Goal: Task Accomplishment & Management: Complete application form

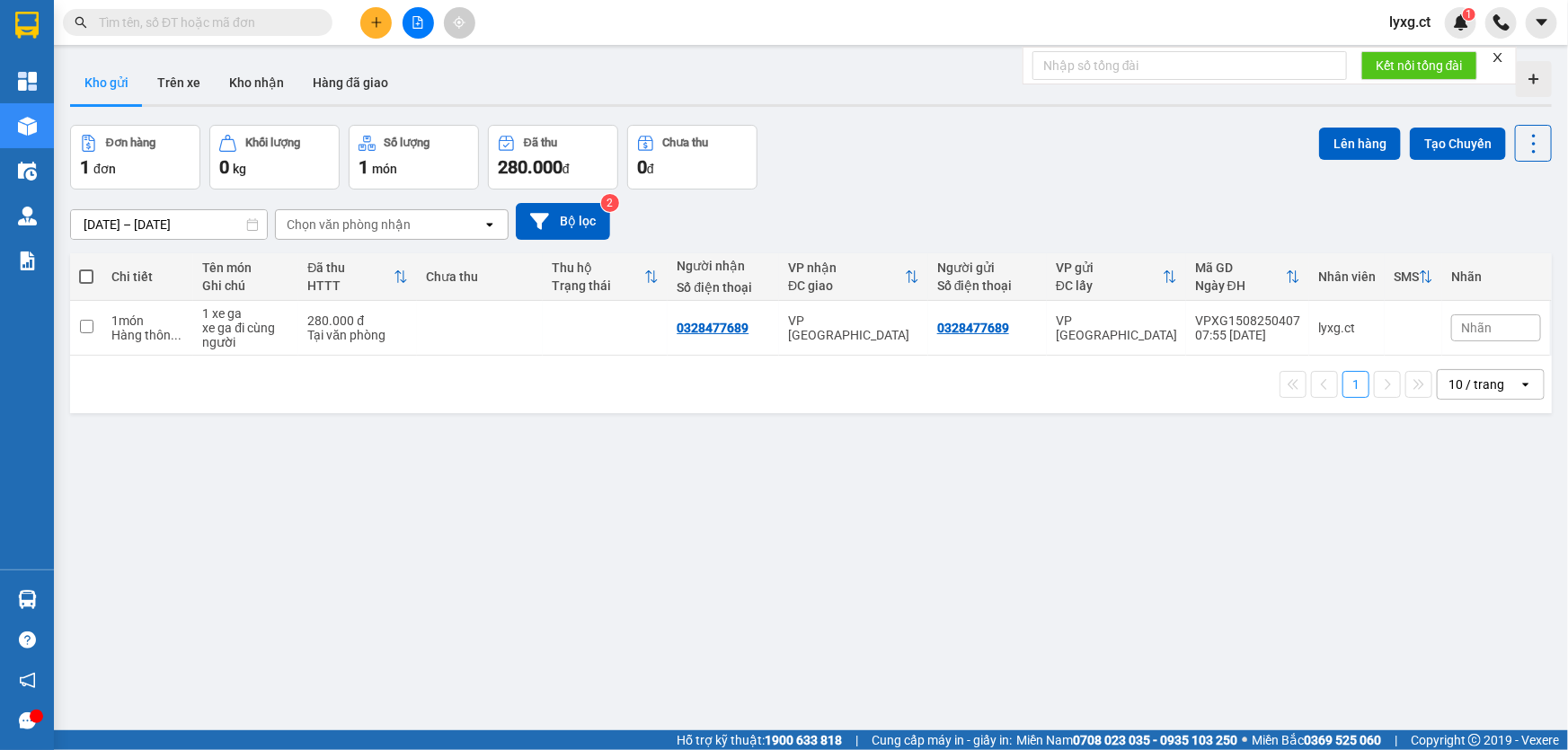
click at [222, 24] on input "text" at bounding box center [204, 22] width 212 height 20
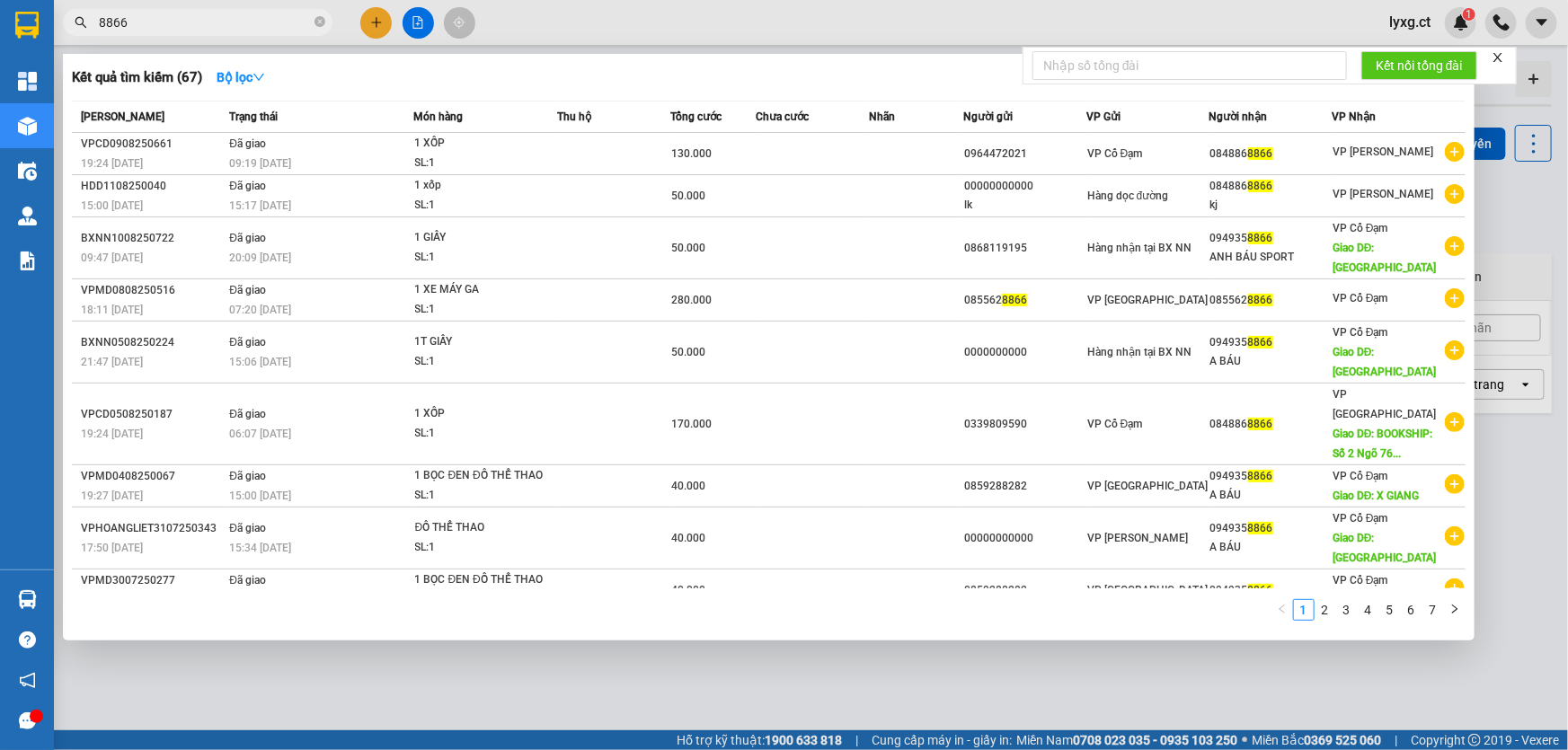
click at [275, 17] on input "8866" at bounding box center [204, 22] width 212 height 20
click at [273, 18] on input "8866" at bounding box center [204, 22] width 212 height 20
type input "8866"
click at [891, 689] on div at bounding box center [784, 375] width 1568 height 750
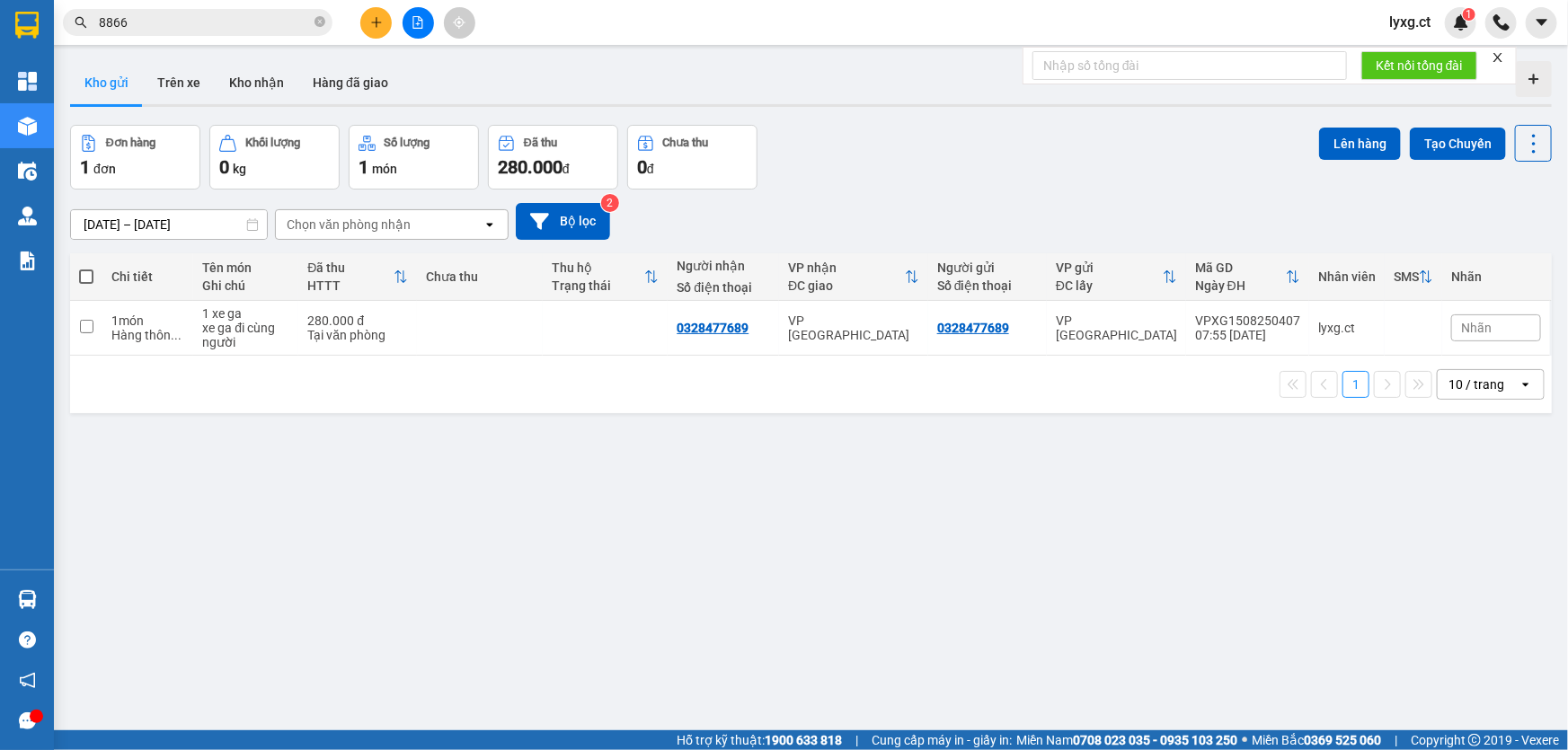
click at [379, 21] on icon "plus" at bounding box center [376, 22] width 12 height 12
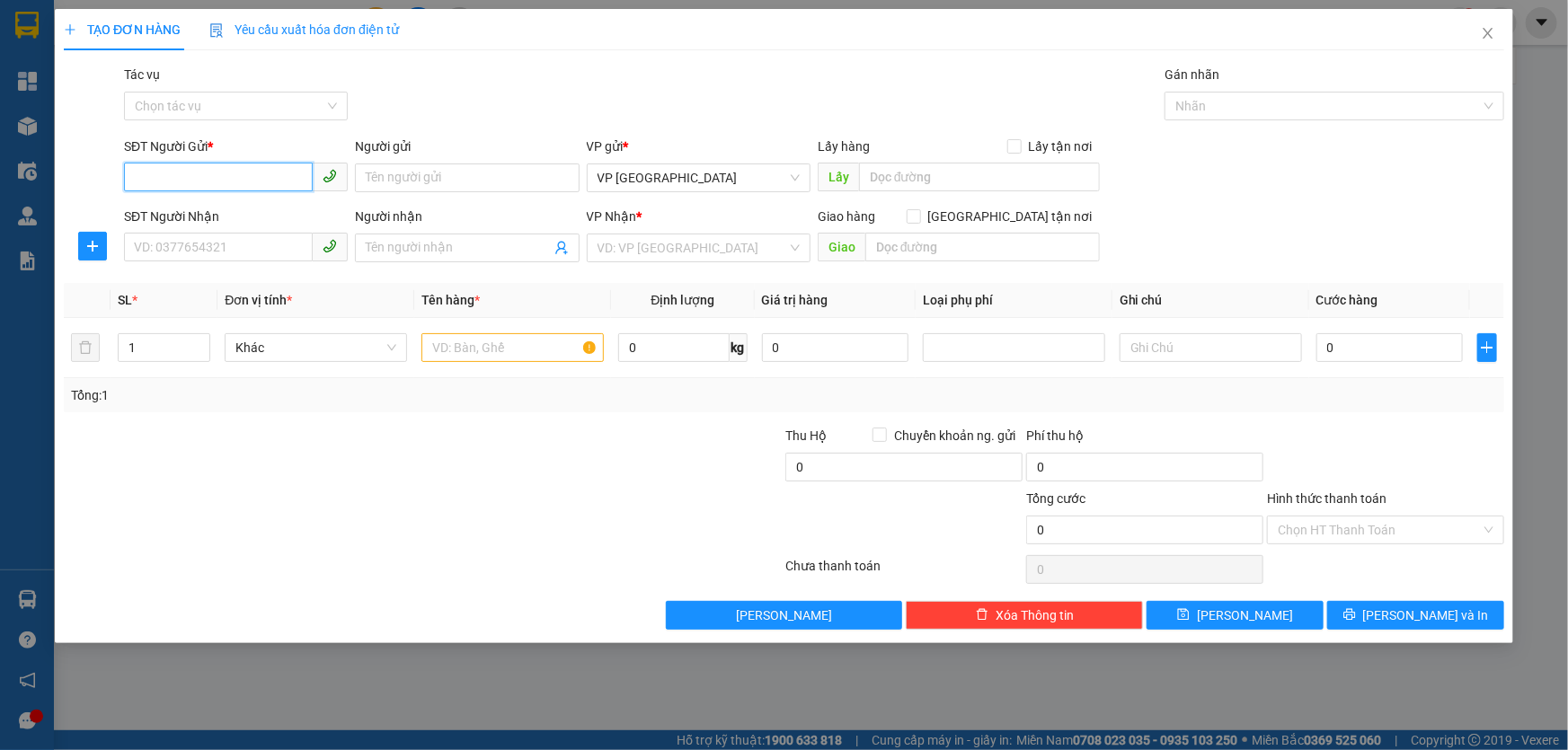
click at [247, 173] on input "SĐT Người Gửi *" at bounding box center [219, 177] width 188 height 29
type input "0835328828"
drag, startPoint x: 253, startPoint y: 211, endPoint x: 258, endPoint y: 244, distance: 33.4
click at [252, 211] on div "0835328828 - BÀ TUYẾN" at bounding box center [236, 213] width 203 height 20
type input "BÀ TUYẾN"
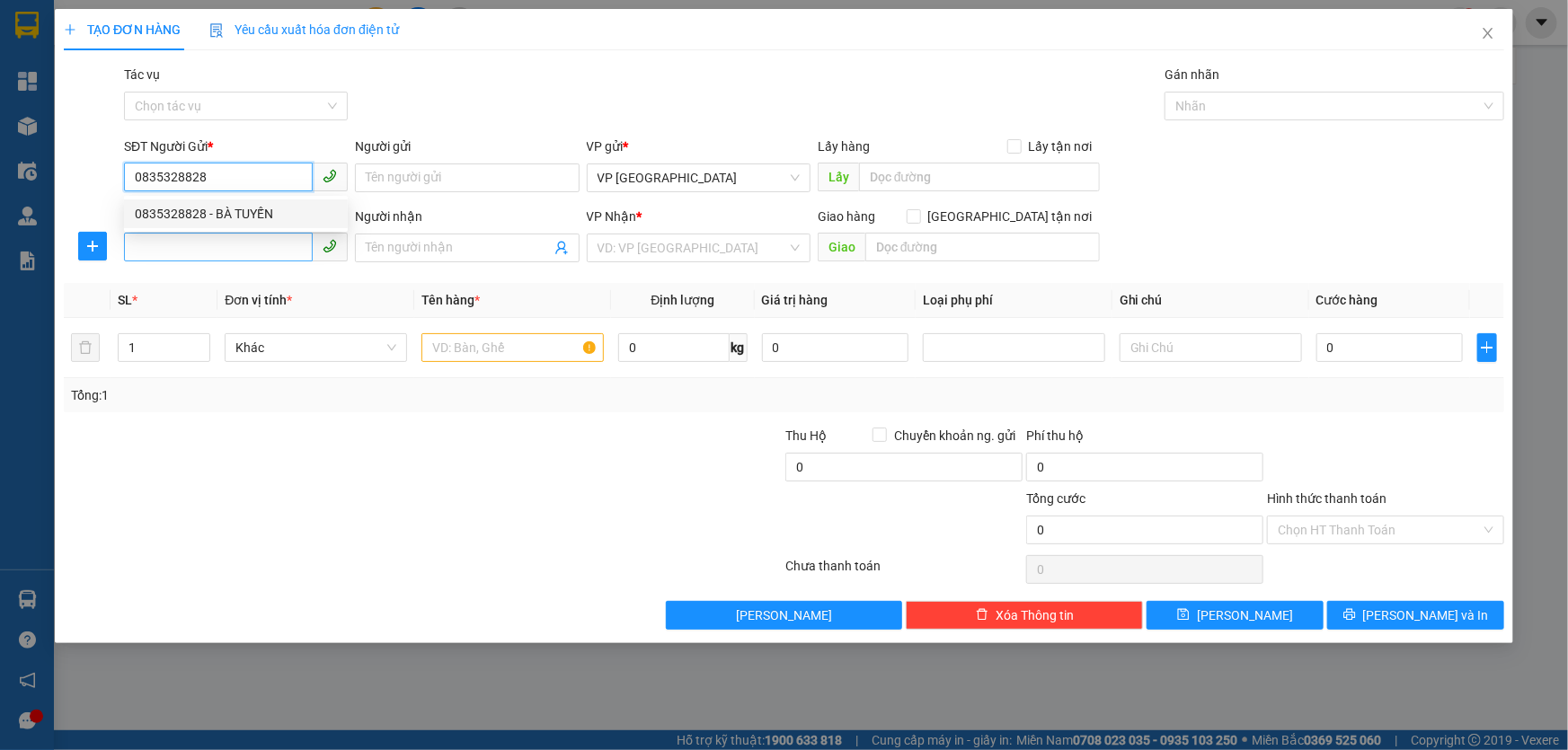
type input "0936228892"
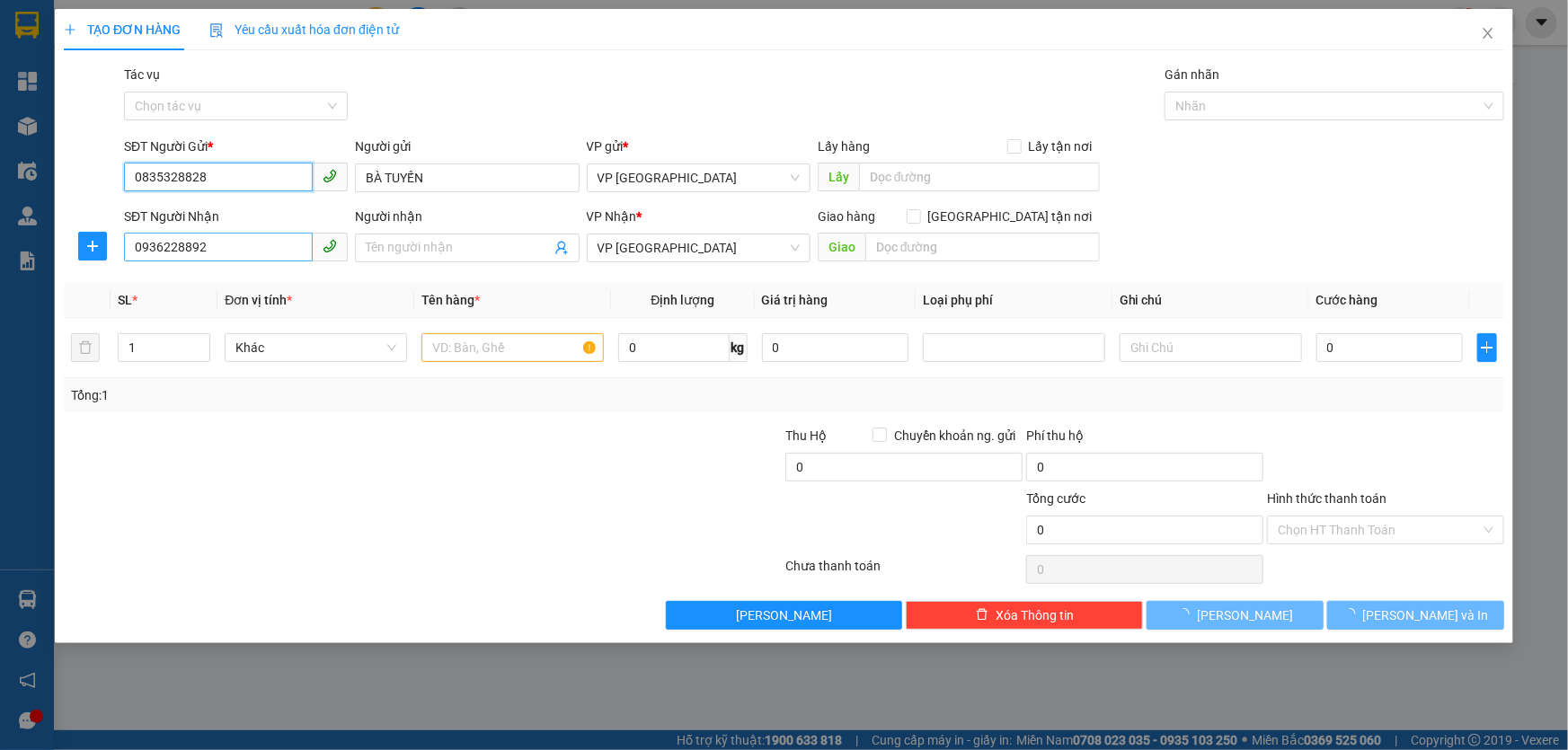
type input "0835328828"
click at [258, 246] on input "0936228892" at bounding box center [219, 247] width 188 height 29
click at [447, 245] on input "Người nhận" at bounding box center [457, 248] width 184 height 20
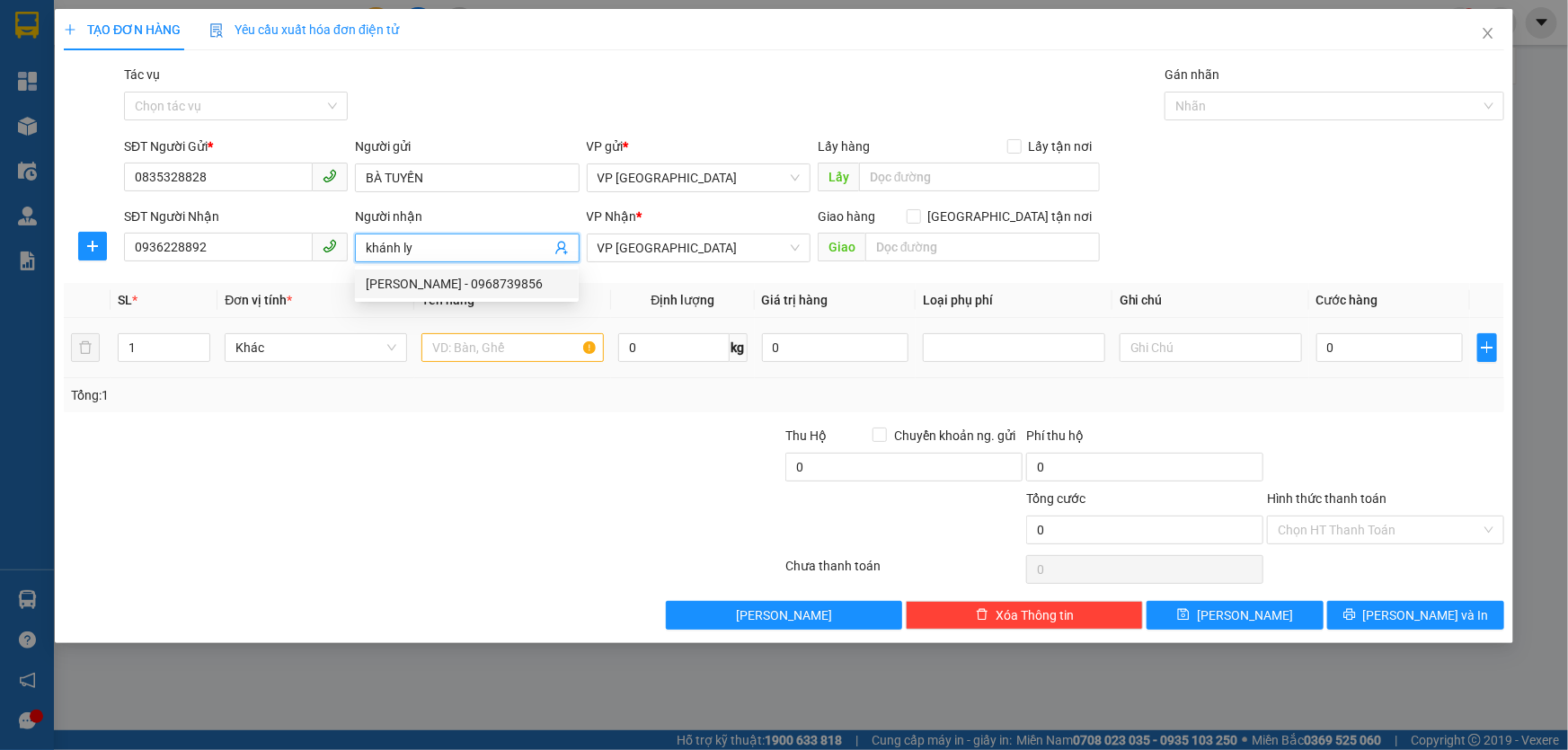
type input "khánh ly"
click at [532, 344] on input "text" at bounding box center [513, 348] width 183 height 29
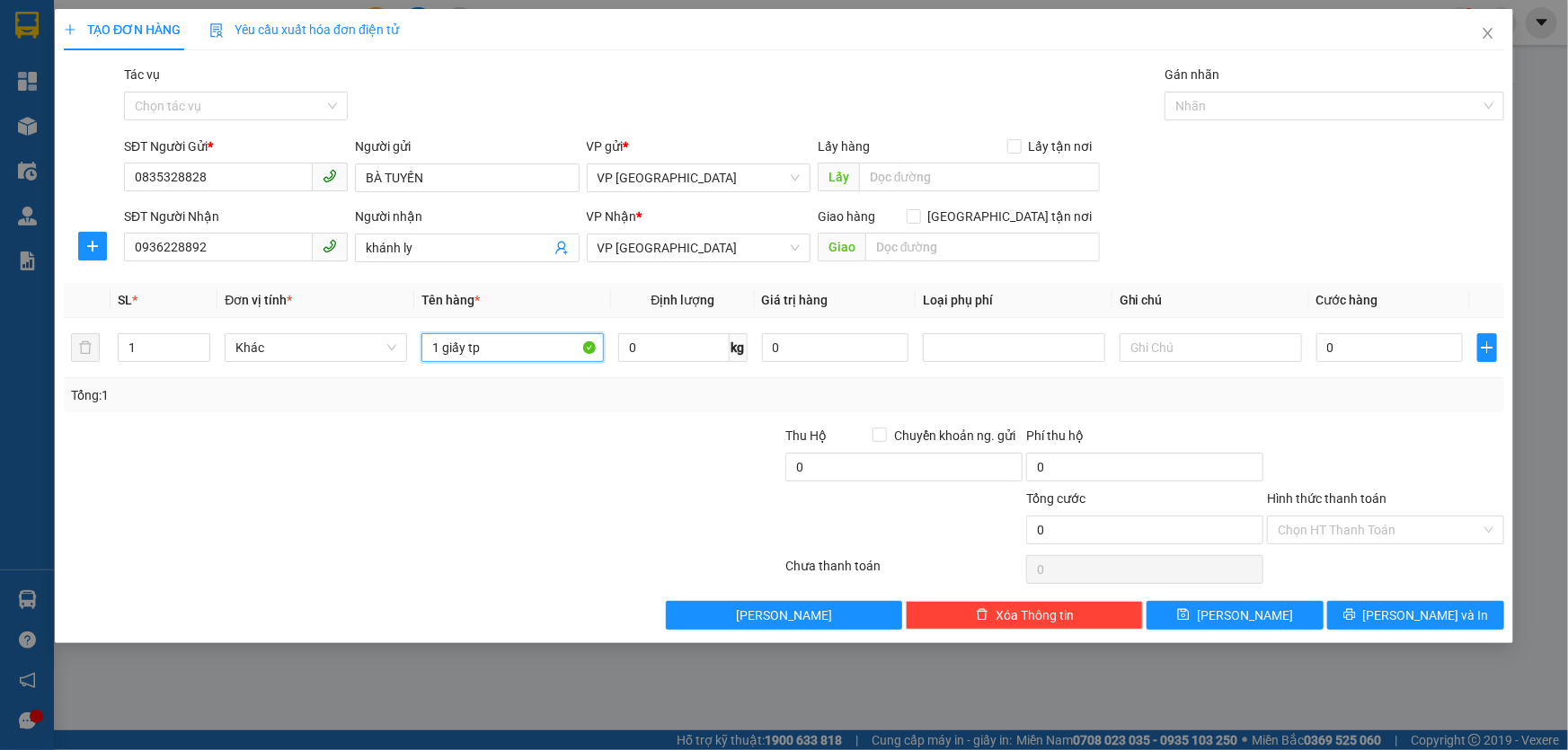
type input "1 giấy tp"
click at [672, 396] on div "Tổng: 1" at bounding box center [783, 395] width 1426 height 20
click at [1340, 344] on input "0" at bounding box center [1389, 348] width 146 height 29
type input "5"
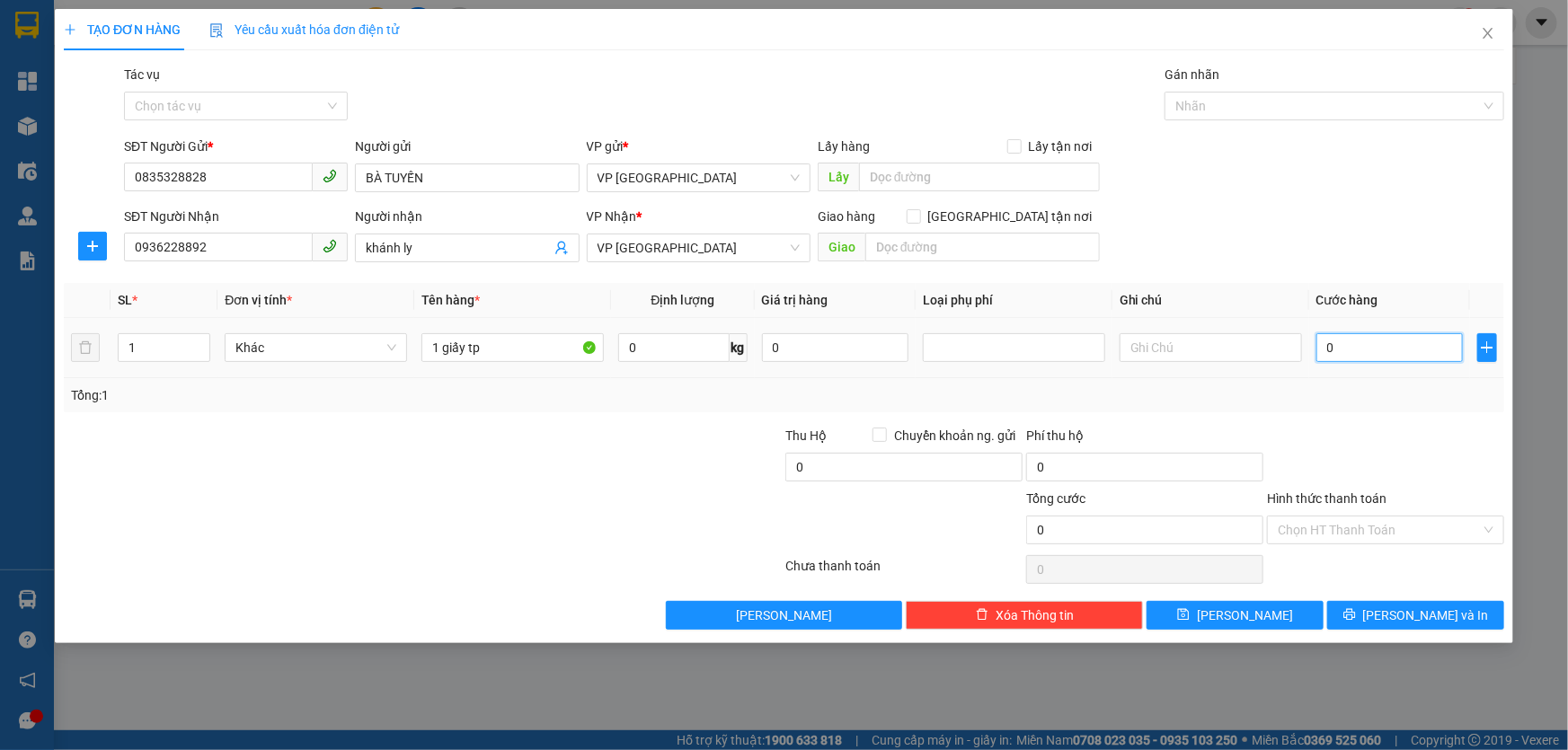
type input "5"
type input "50"
type input "50.000"
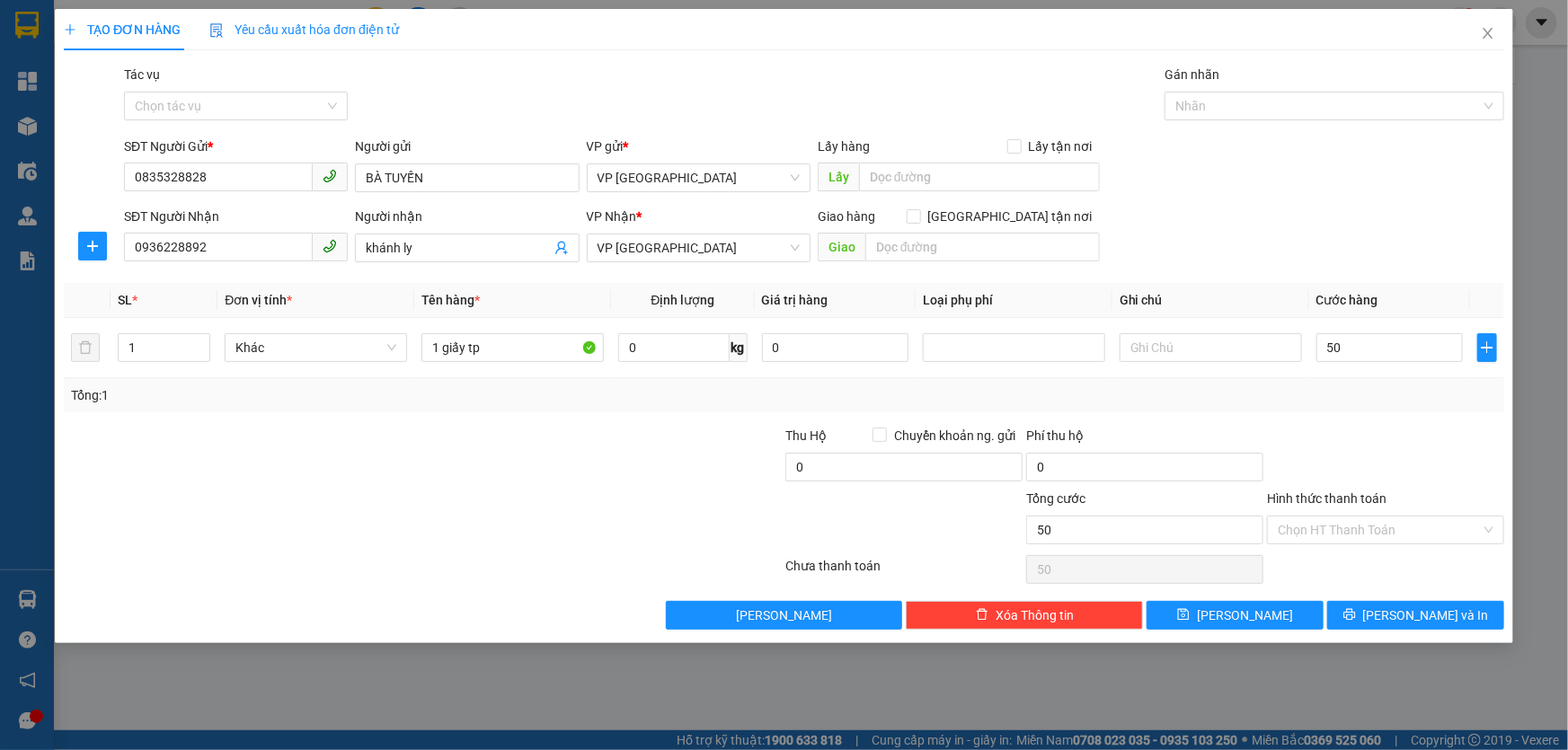
type input "50.000"
click at [1396, 440] on div at bounding box center [1386, 457] width 241 height 63
click at [499, 351] on input "1 giấy tp" at bounding box center [513, 348] width 183 height 29
click at [1422, 342] on input "50.000" at bounding box center [1389, 348] width 146 height 29
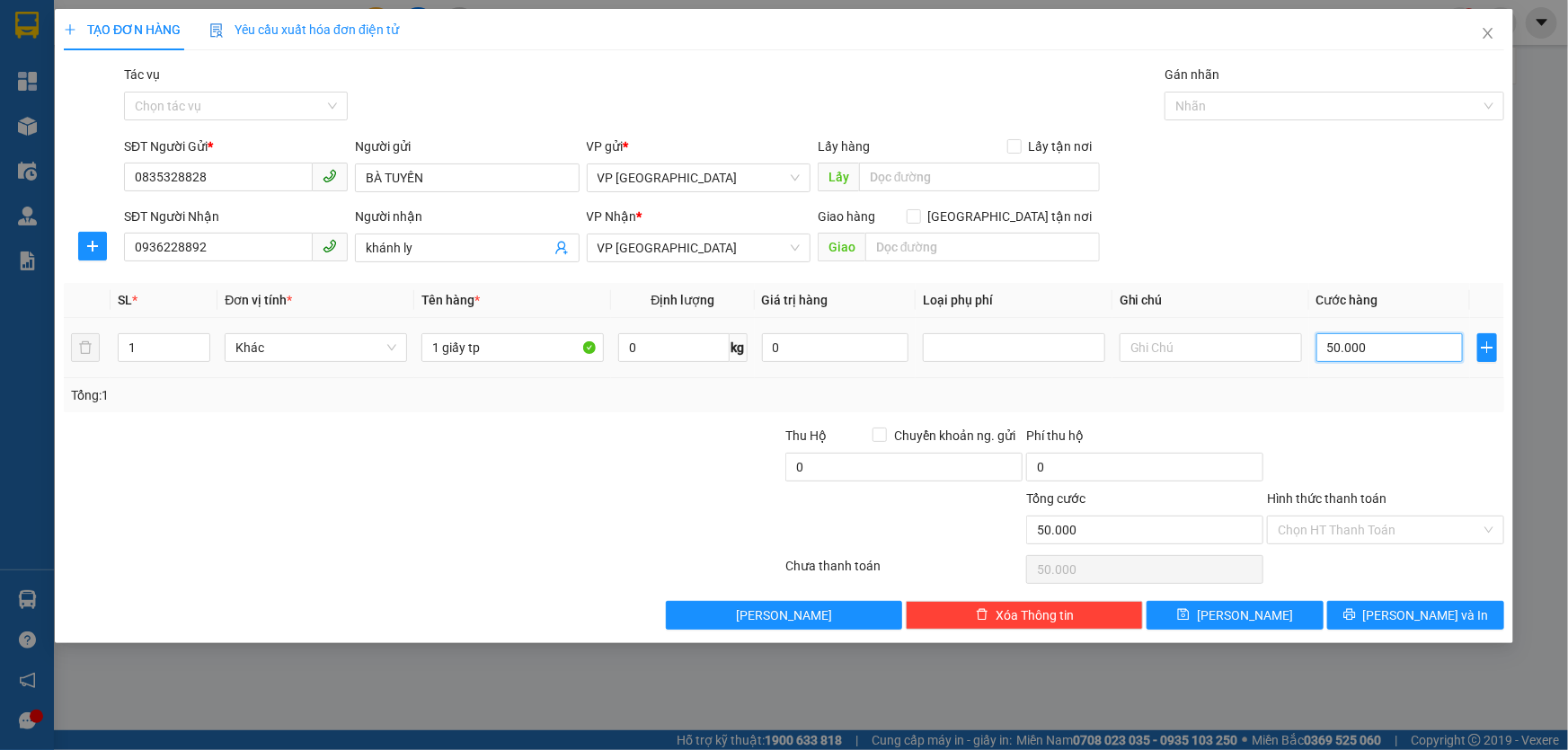
type input "0"
type input "04"
type input "4"
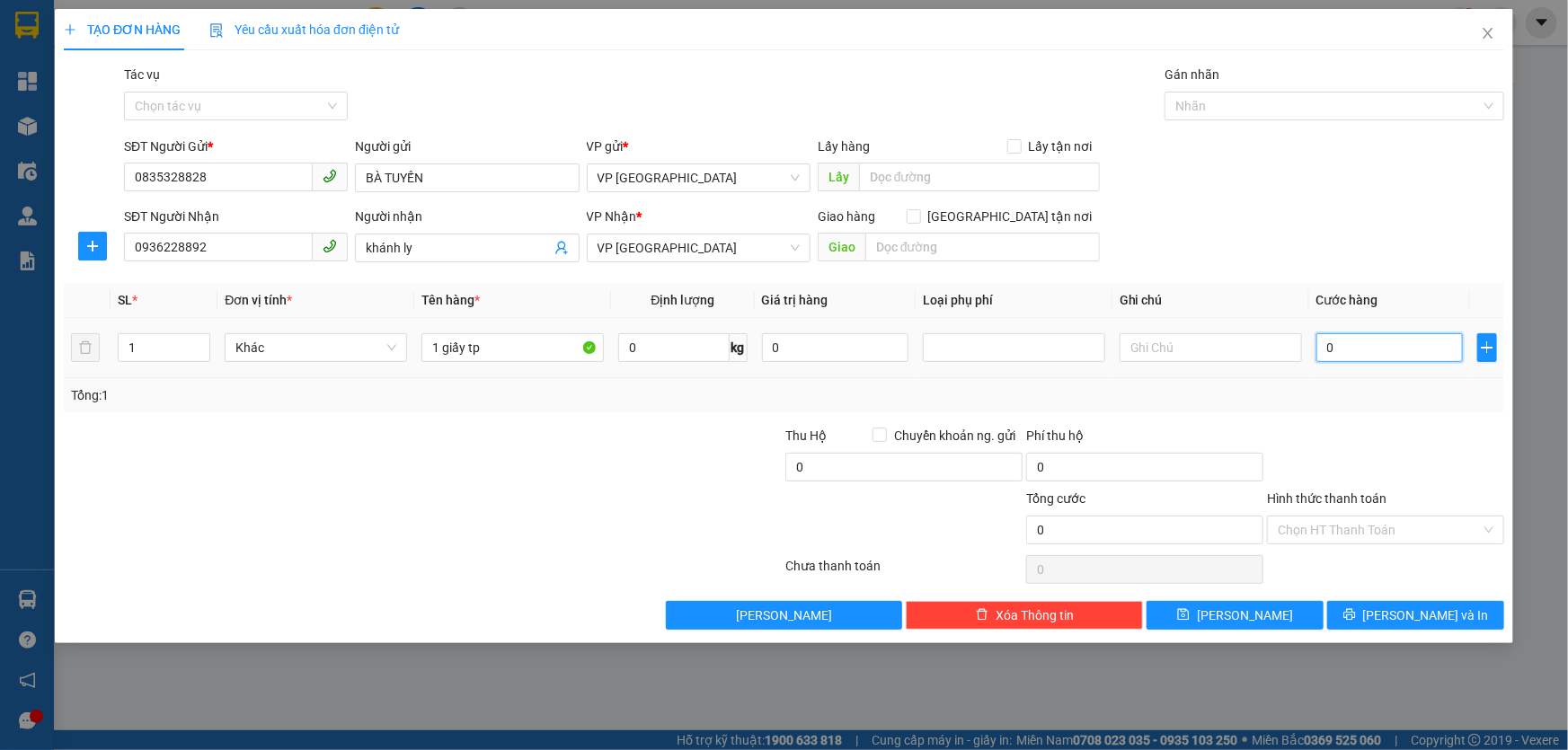
type input "4"
type input "040"
type input "40"
type input "40.000"
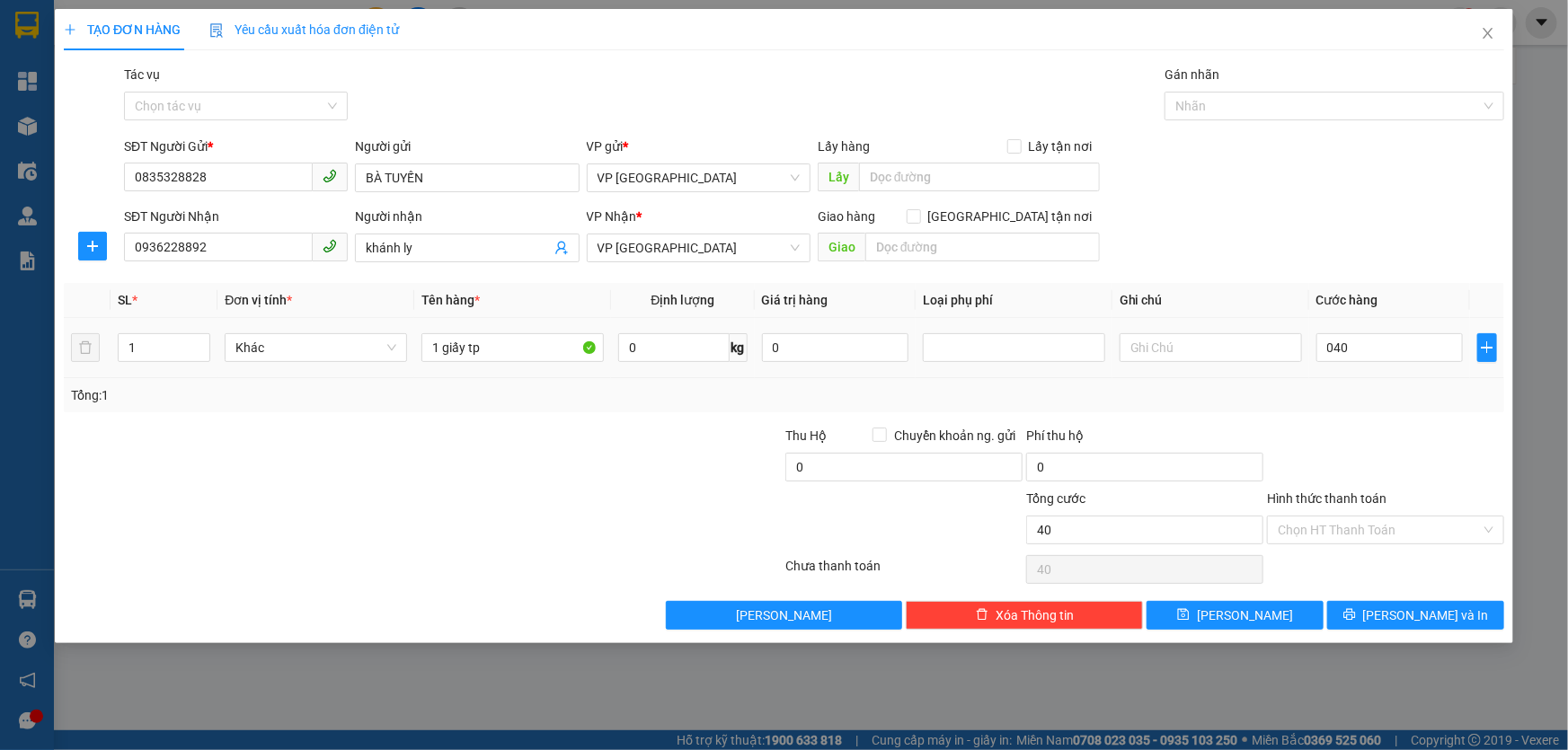
type input "40.000"
click at [1373, 386] on div "Tổng: 1" at bounding box center [783, 395] width 1426 height 20
click at [1406, 534] on input "Hình thức thanh toán" at bounding box center [1380, 530] width 204 height 27
click at [1355, 615] on icon "printer" at bounding box center [1349, 615] width 11 height 11
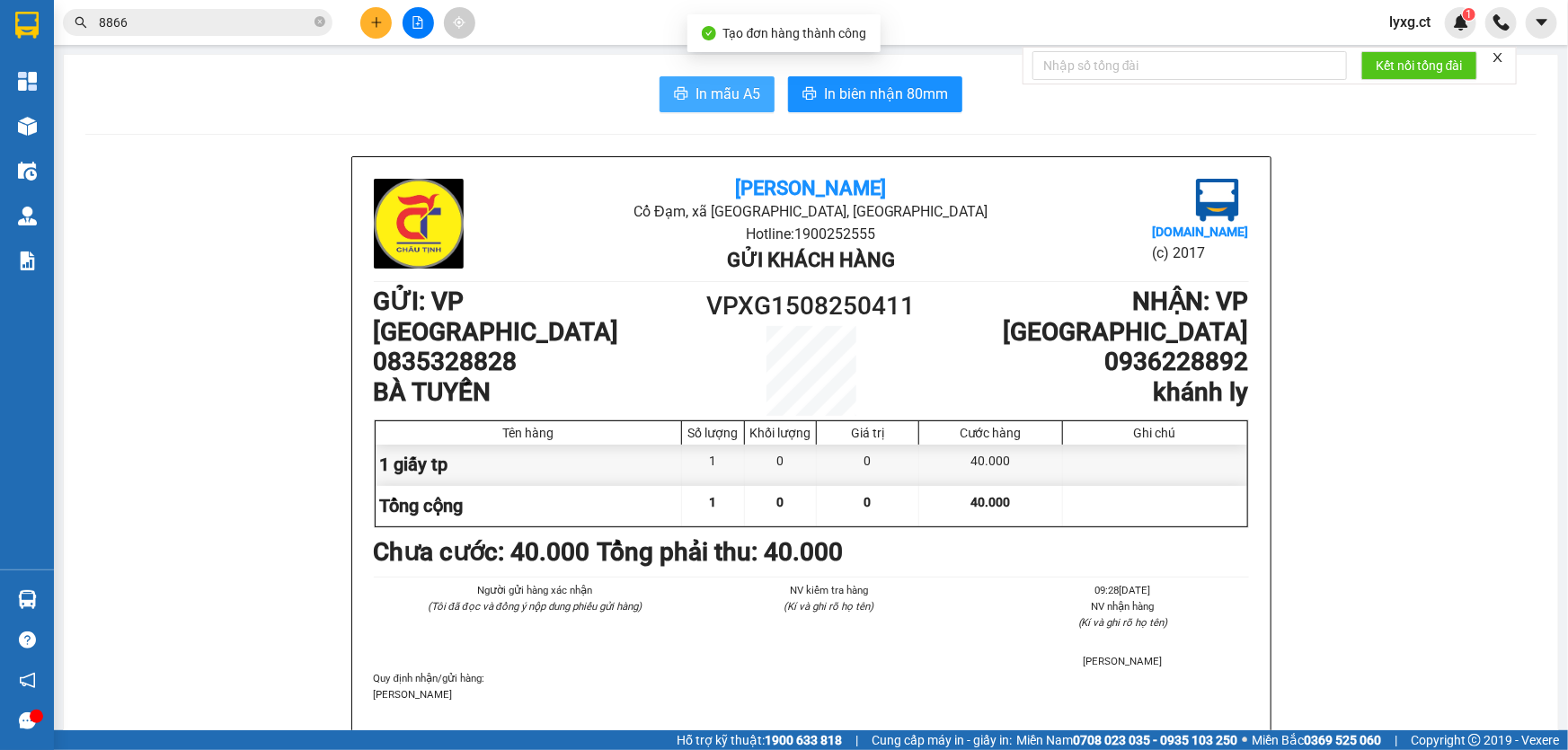
click at [695, 99] on span "In mẫu A5" at bounding box center [727, 94] width 65 height 23
click at [375, 24] on icon "plus" at bounding box center [376, 22] width 12 height 12
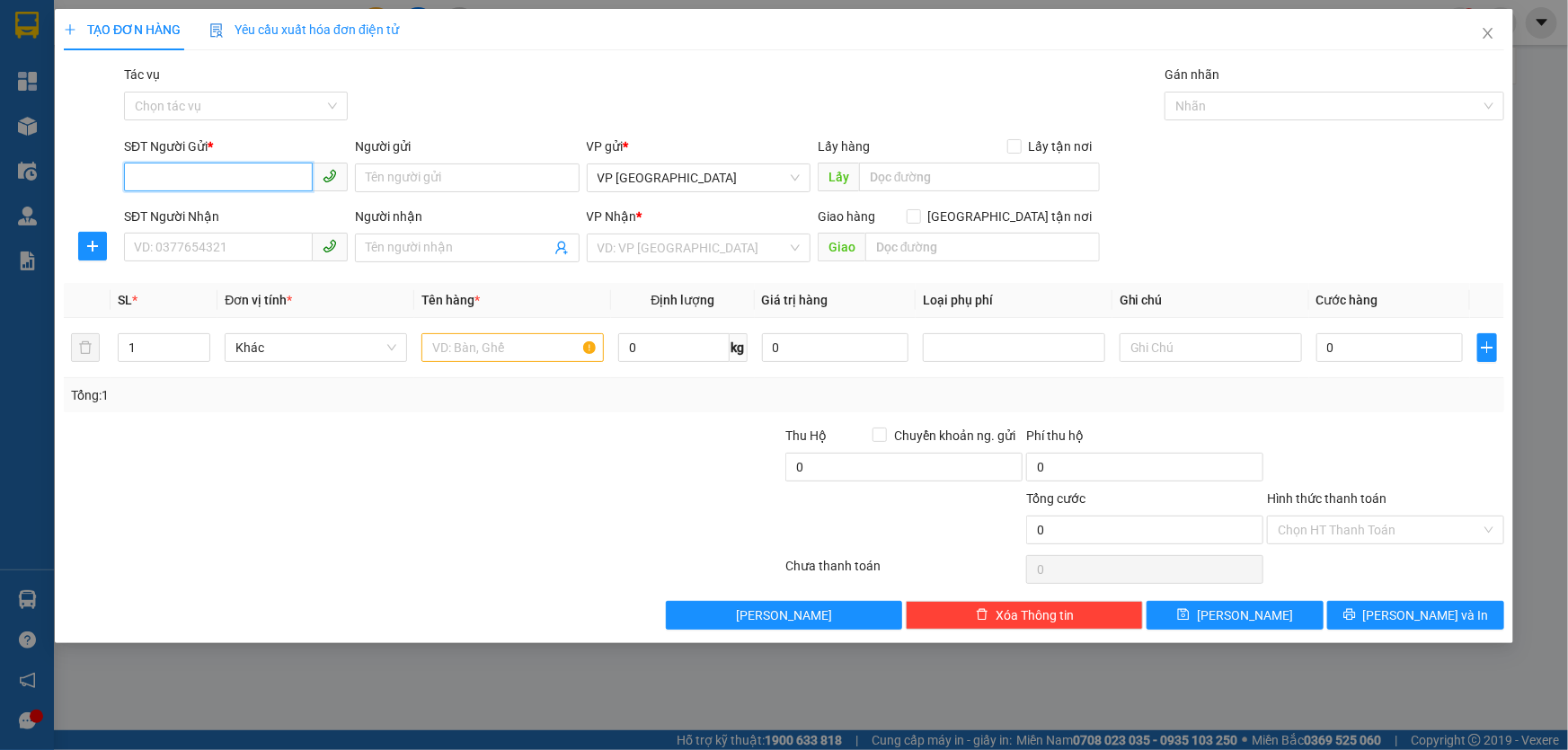
click at [248, 164] on input "SĐT Người Gửi *" at bounding box center [219, 177] width 188 height 29
type input "0904733887"
click at [239, 252] on input "SĐT Người Nhận" at bounding box center [219, 247] width 188 height 29
click at [451, 353] on input "text" at bounding box center [513, 348] width 183 height 29
type input "1 xốp tp"
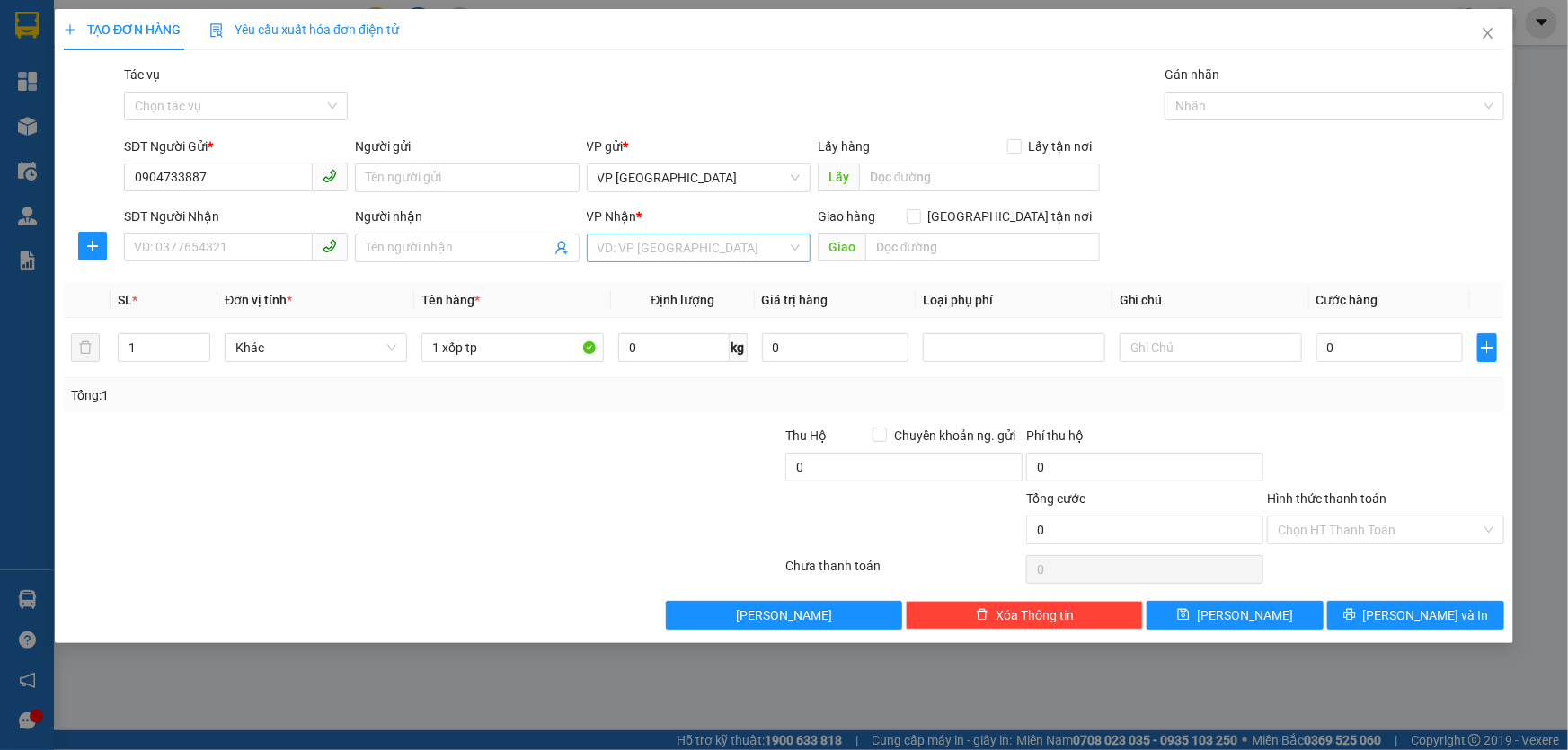
click at [646, 236] on input "search" at bounding box center [692, 248] width 189 height 27
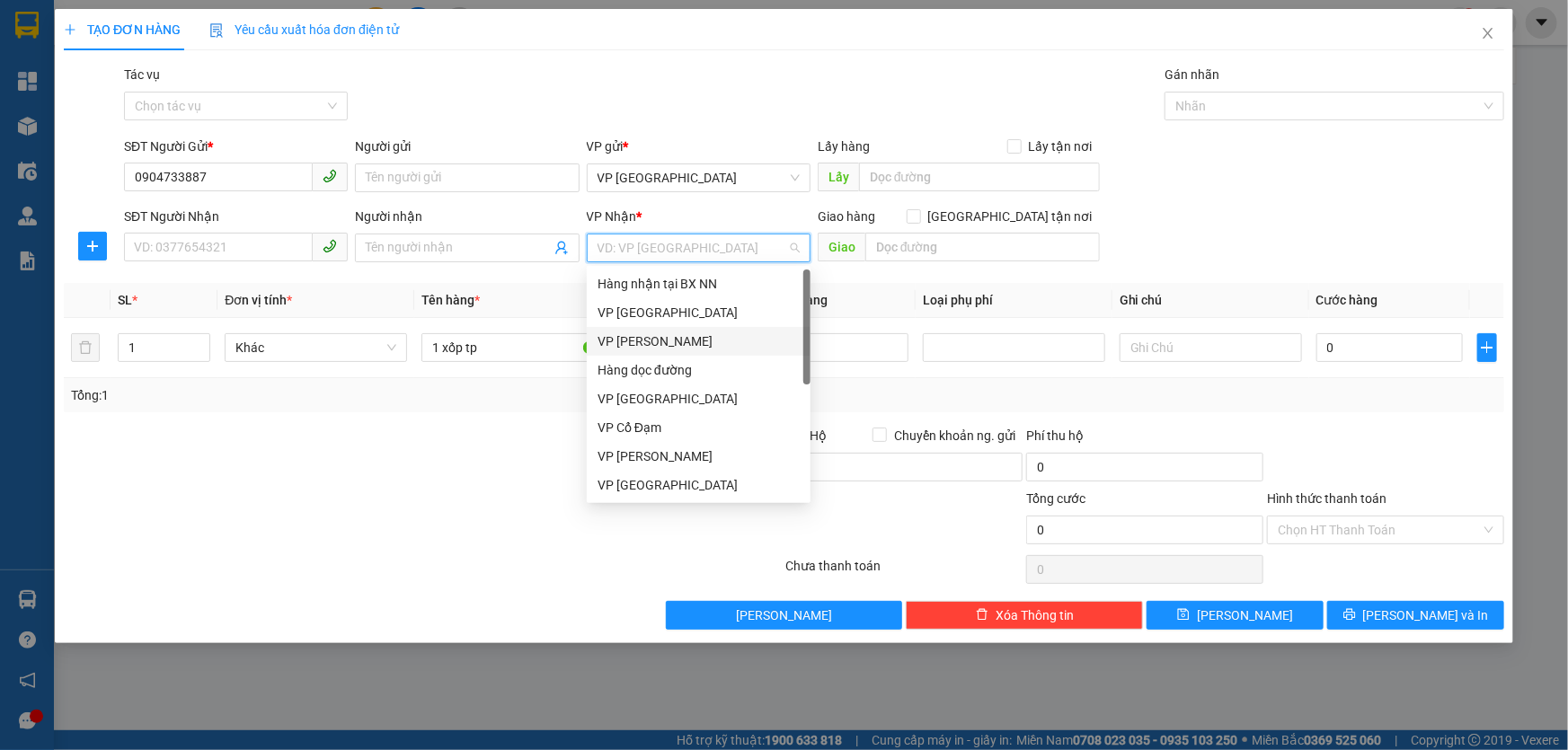
drag, startPoint x: 645, startPoint y: 345, endPoint x: 419, endPoint y: 269, distance: 238.4
click at [644, 345] on div "VP [PERSON_NAME]" at bounding box center [698, 341] width 203 height 20
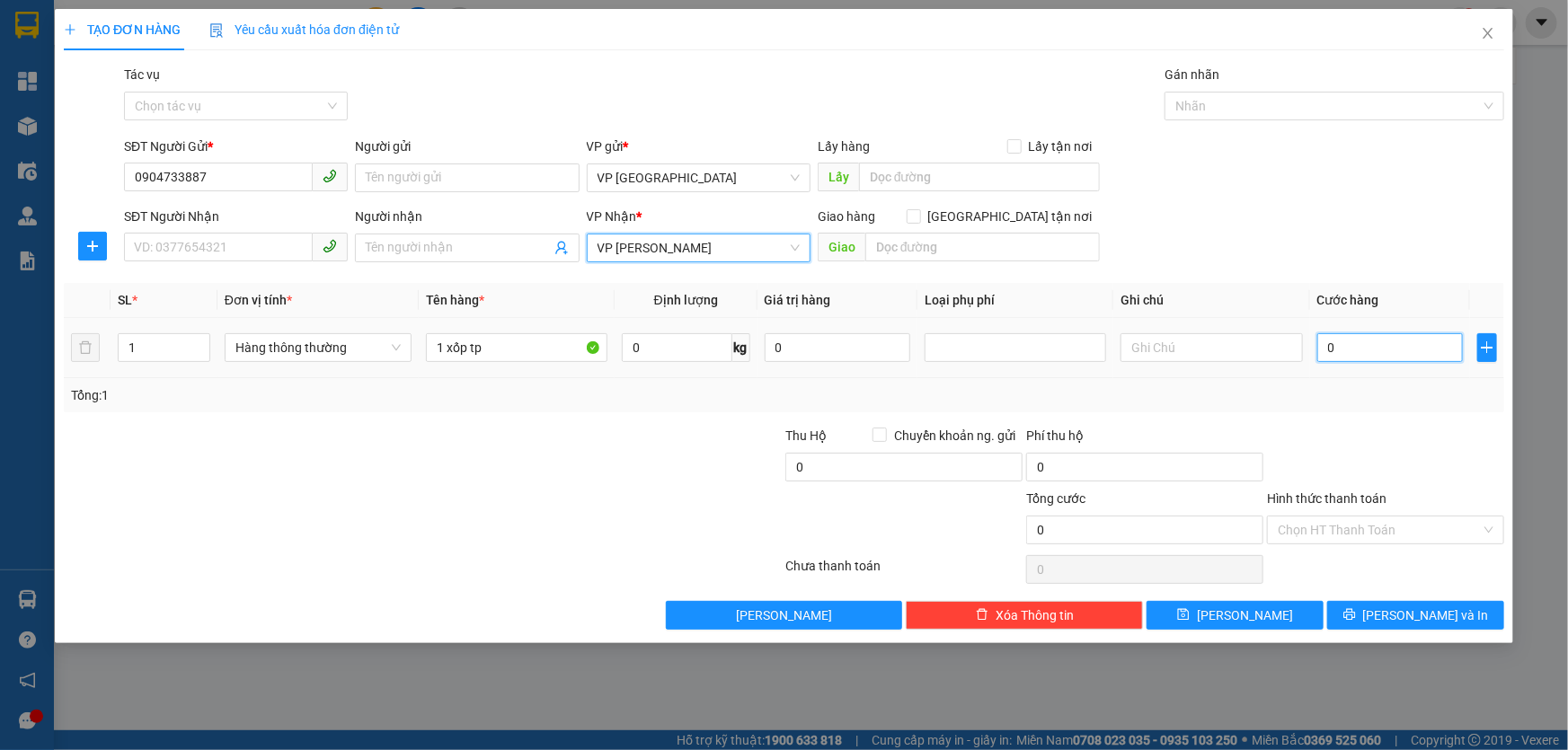
click at [1351, 345] on input "0" at bounding box center [1390, 348] width 146 height 29
type input "5"
type input "50"
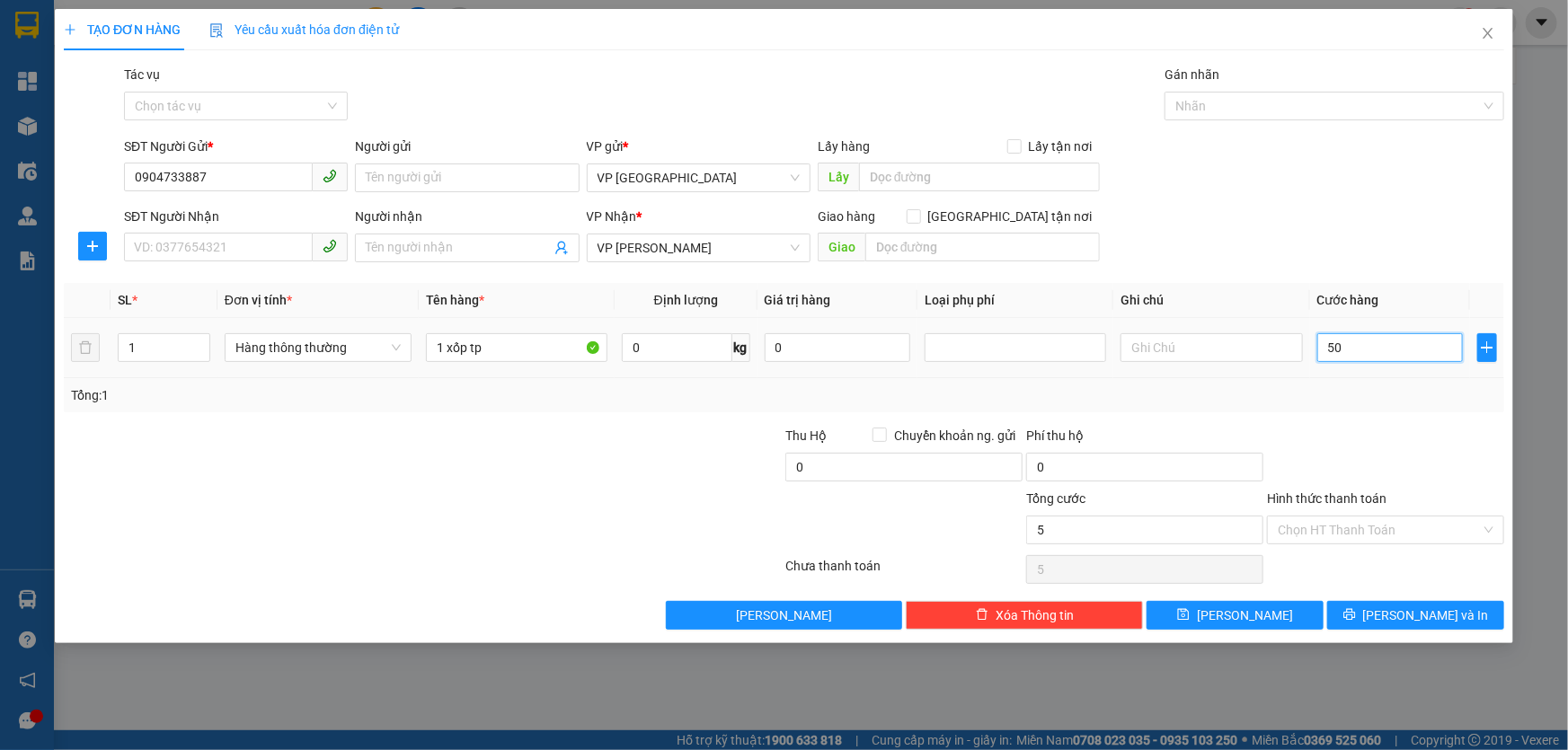
type input "50"
type input "50.000"
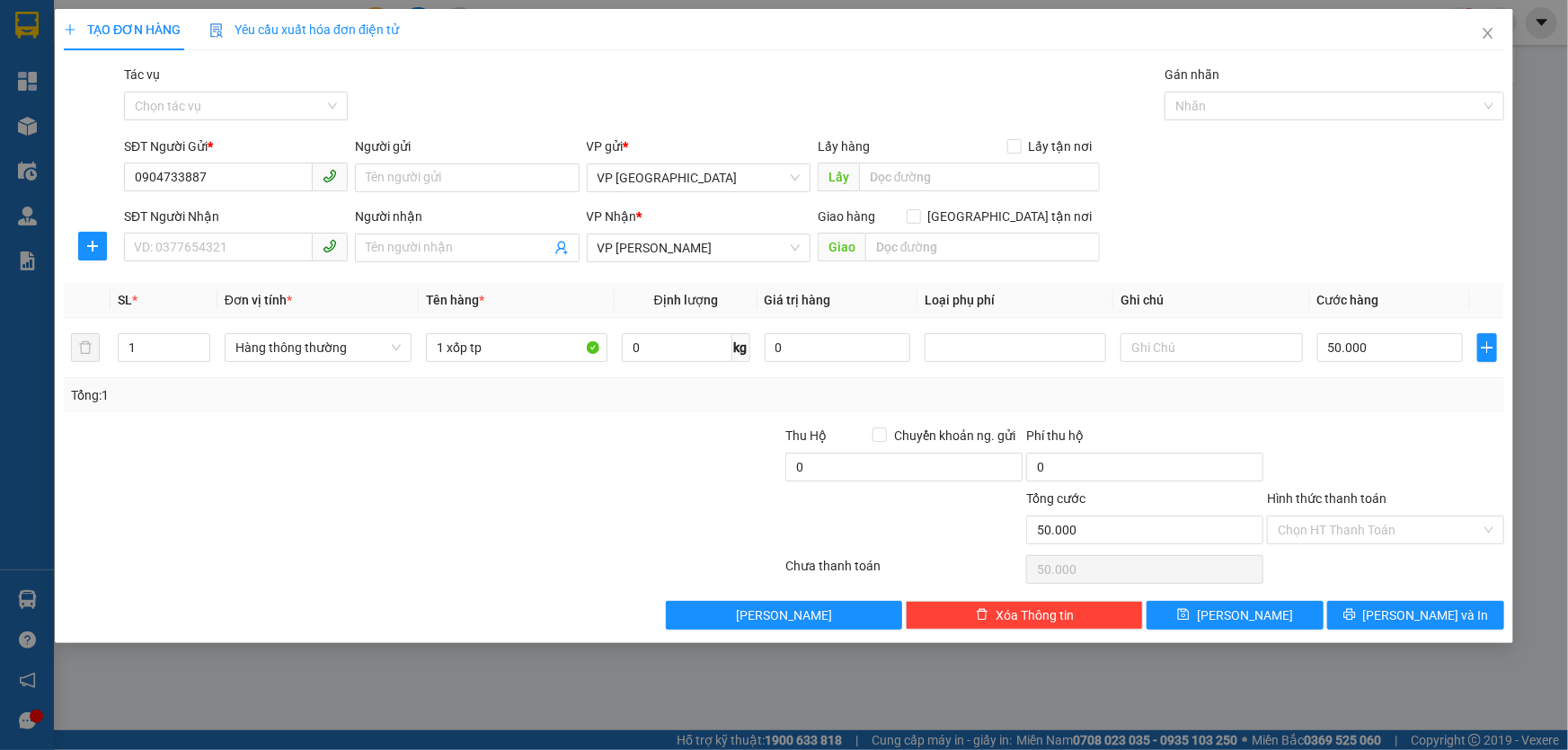
click at [1356, 400] on div "Tổng: 1" at bounding box center [783, 395] width 1426 height 20
click at [1374, 535] on input "Hình thức thanh toán" at bounding box center [1380, 530] width 204 height 27
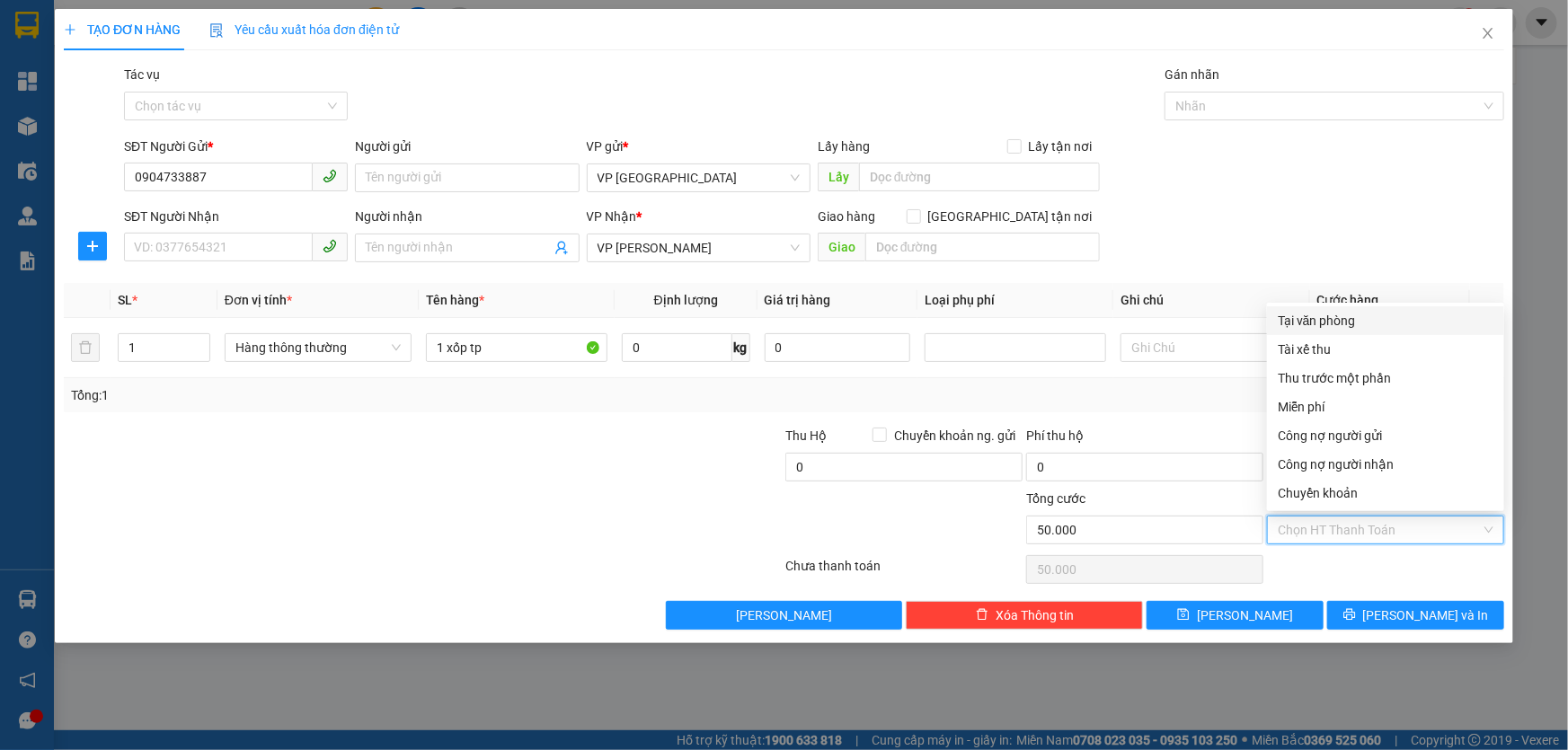
drag, startPoint x: 714, startPoint y: 428, endPoint x: 514, endPoint y: 424, distance: 200.0
click at [669, 428] on div at bounding box center [664, 457] width 241 height 63
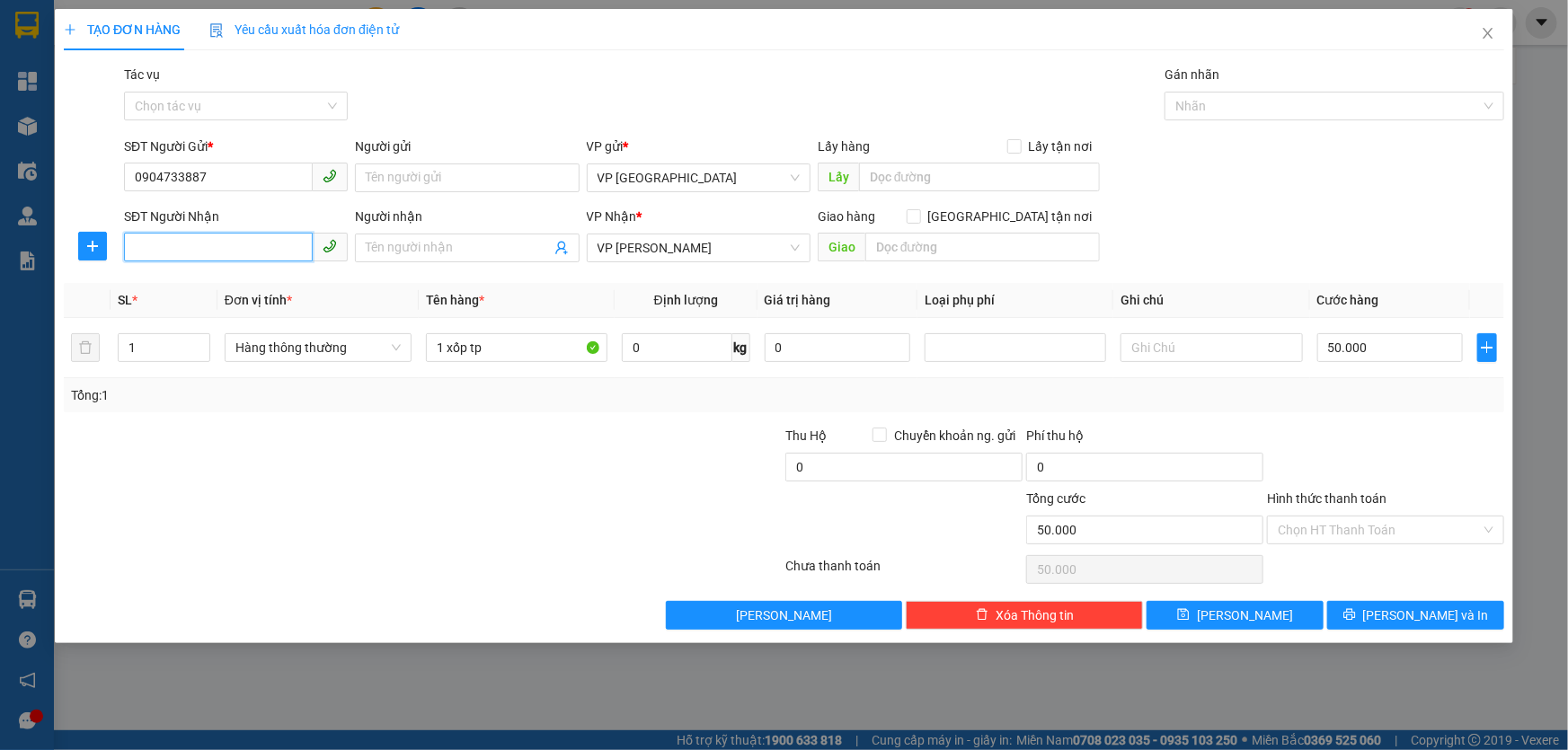
click at [196, 252] on input "SĐT Người Nhận" at bounding box center [219, 247] width 188 height 29
type input "0913239207"
click at [1420, 537] on input "Hình thức thanh toán" at bounding box center [1380, 530] width 204 height 27
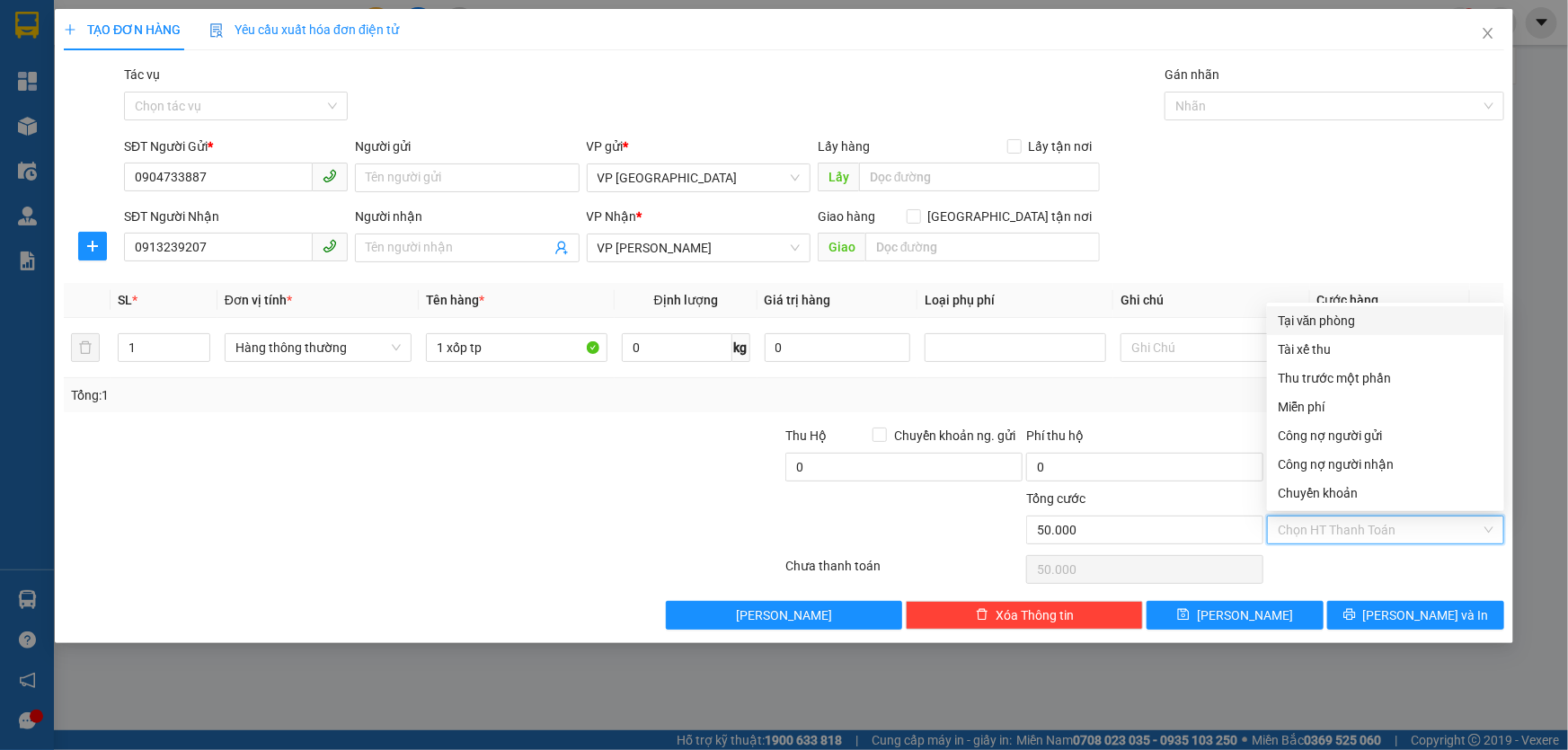
click at [1339, 319] on div "Tại văn phòng" at bounding box center [1385, 320] width 216 height 20
type input "0"
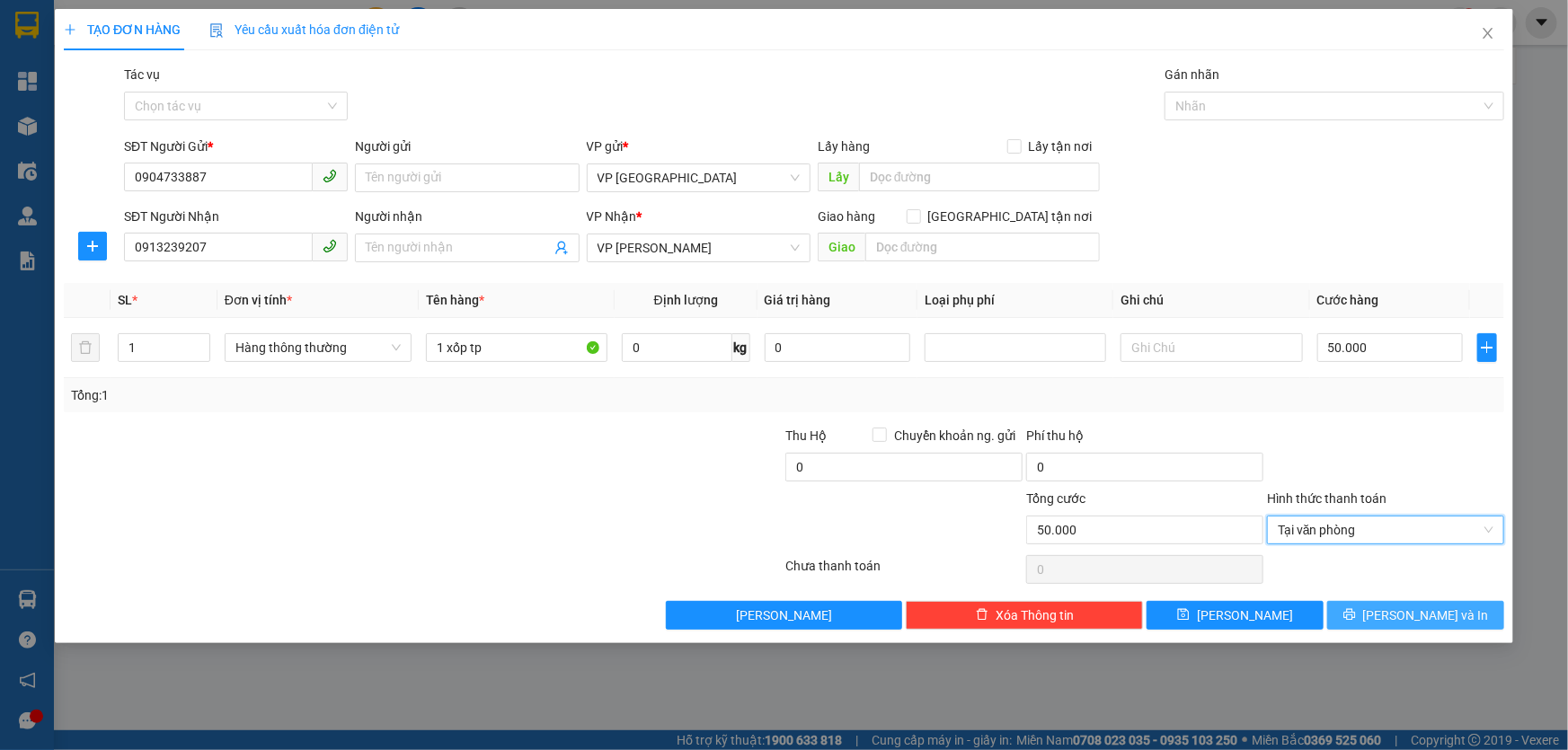
click at [1396, 615] on button "[PERSON_NAME] và In" at bounding box center [1415, 615] width 177 height 29
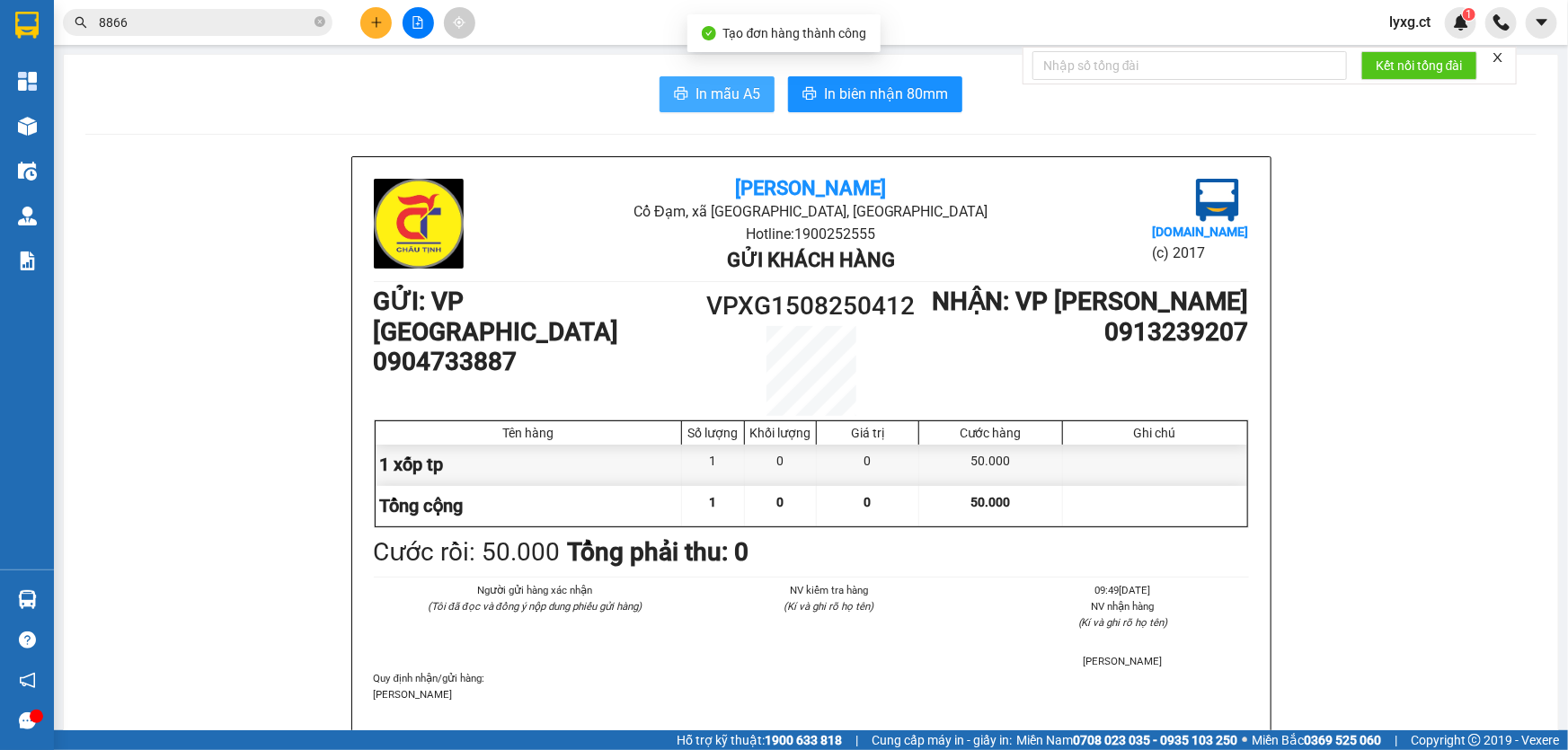
click at [721, 100] on span "In mẫu A5" at bounding box center [727, 94] width 65 height 23
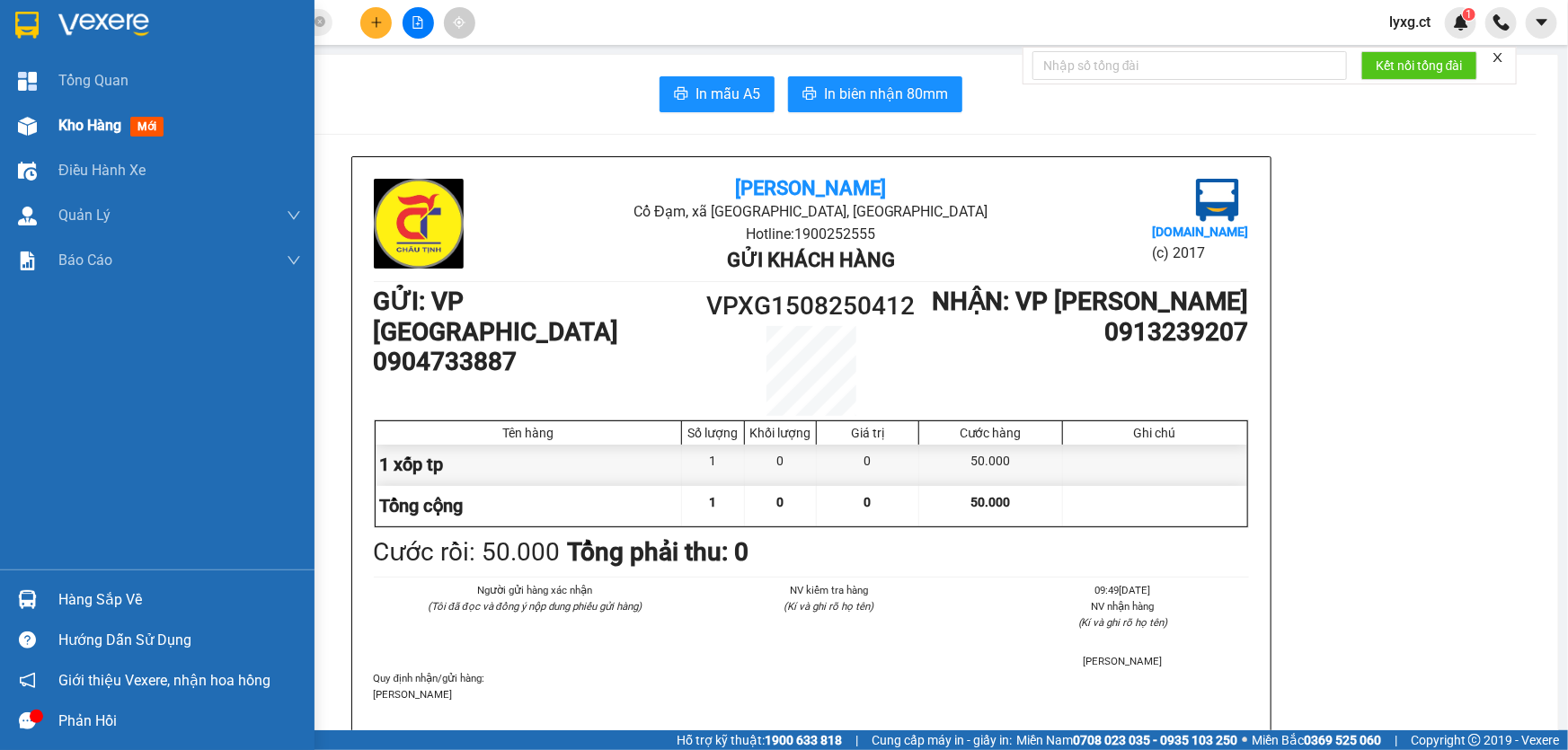
click at [88, 119] on span "Kho hàng" at bounding box center [90, 125] width 63 height 17
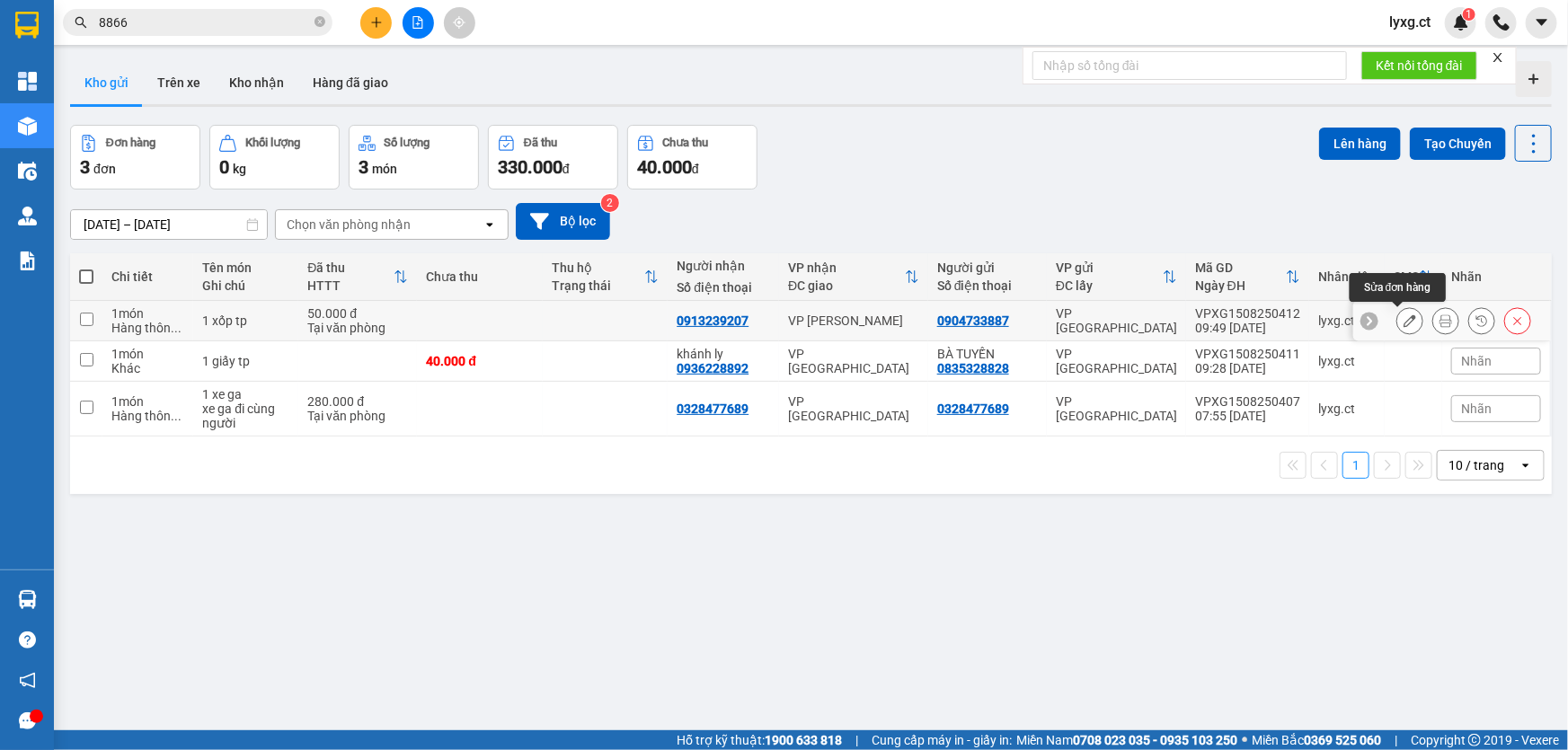
click at [1403, 320] on icon at bounding box center [1409, 320] width 12 height 12
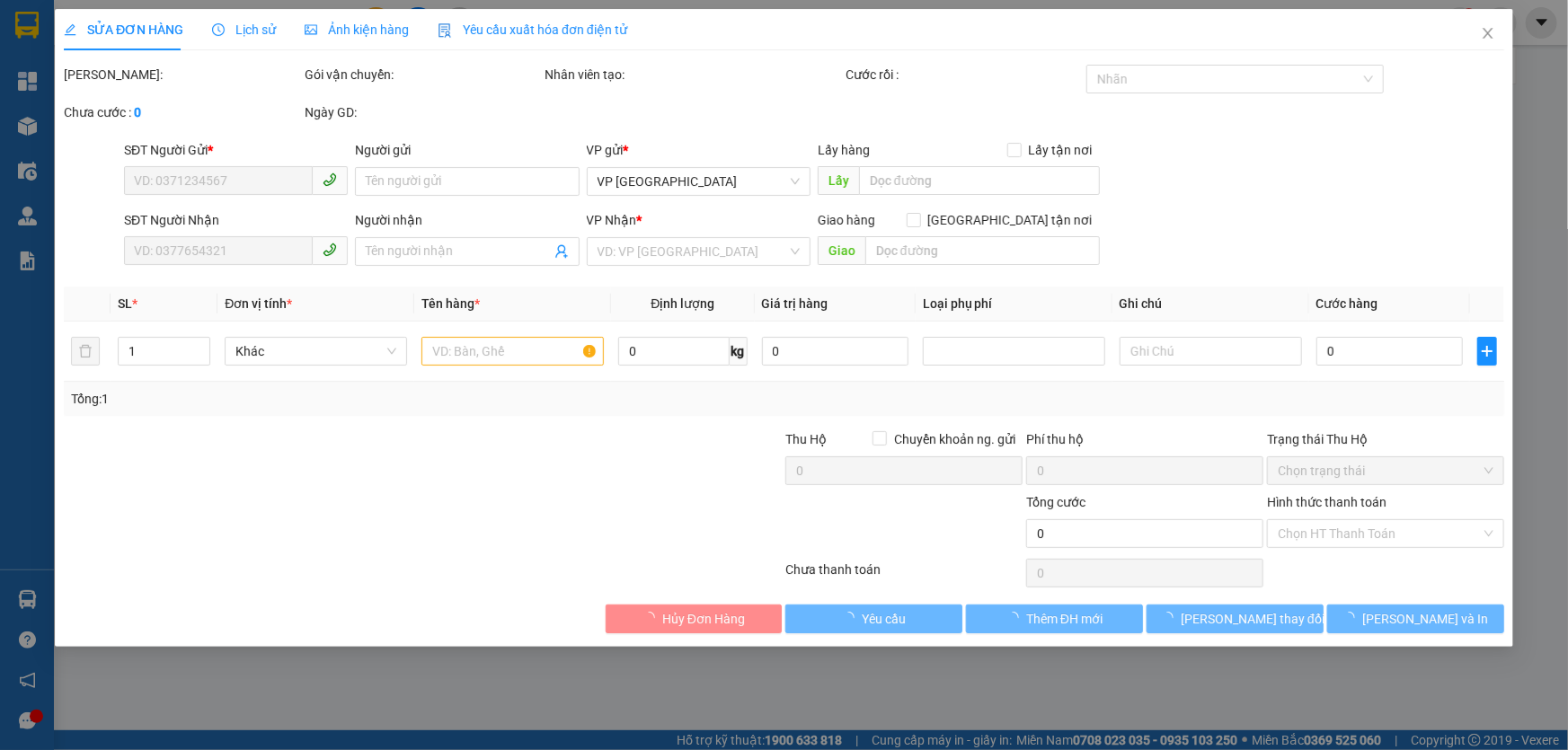
type input "0904733887"
type input "0913239207"
type input "50.000"
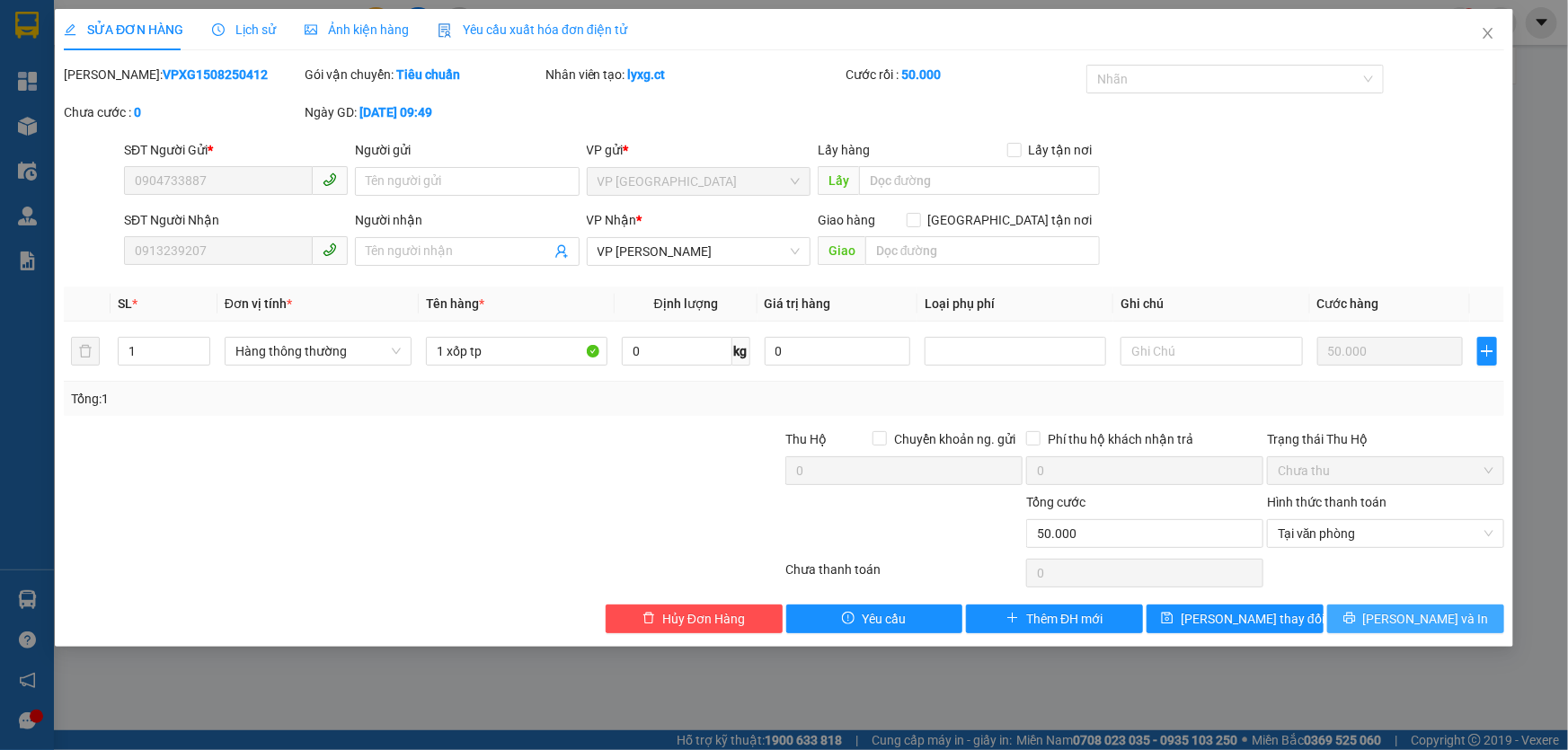
click at [1421, 613] on span "[PERSON_NAME] và In" at bounding box center [1427, 619] width 126 height 20
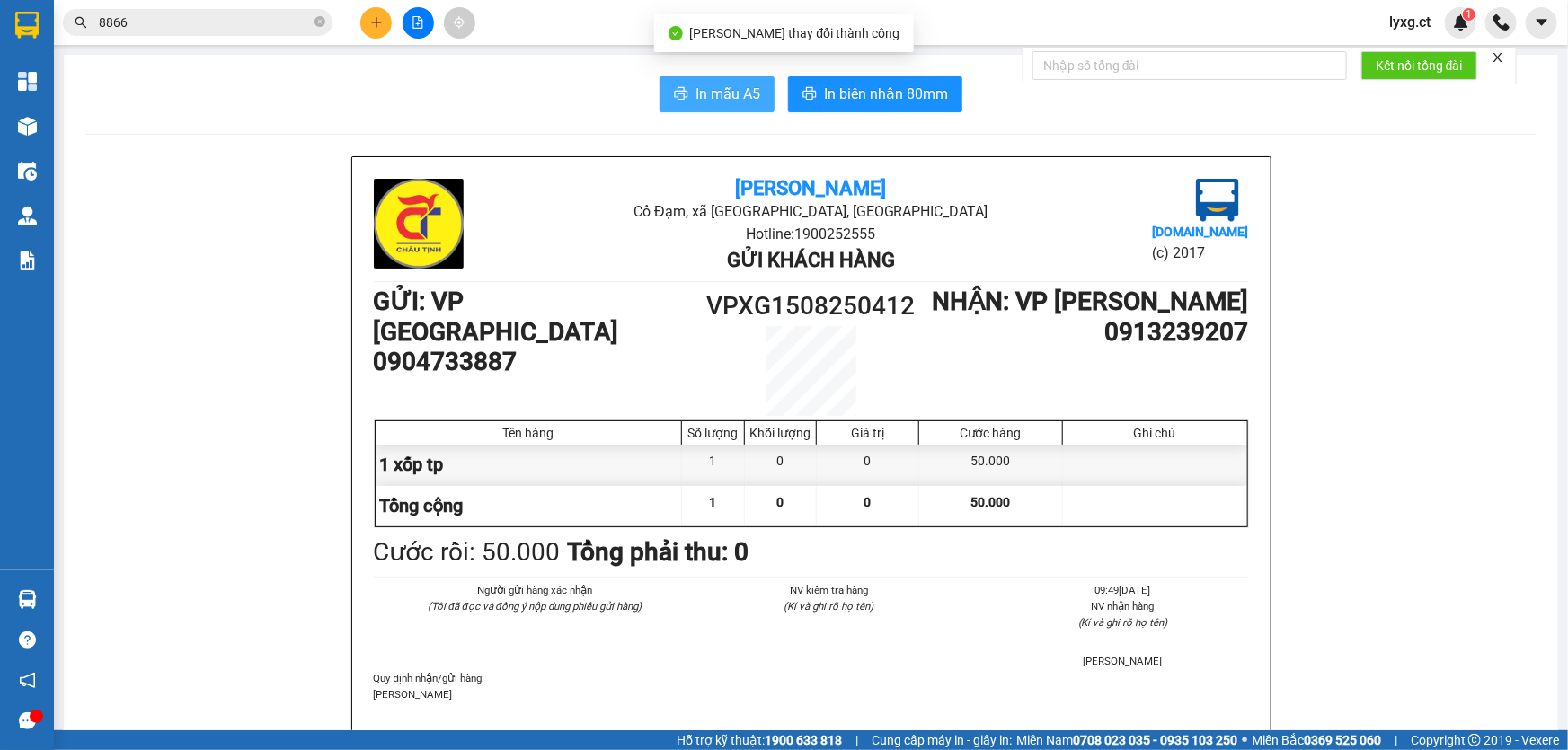
click at [700, 91] on span "In mẫu A5" at bounding box center [727, 94] width 65 height 23
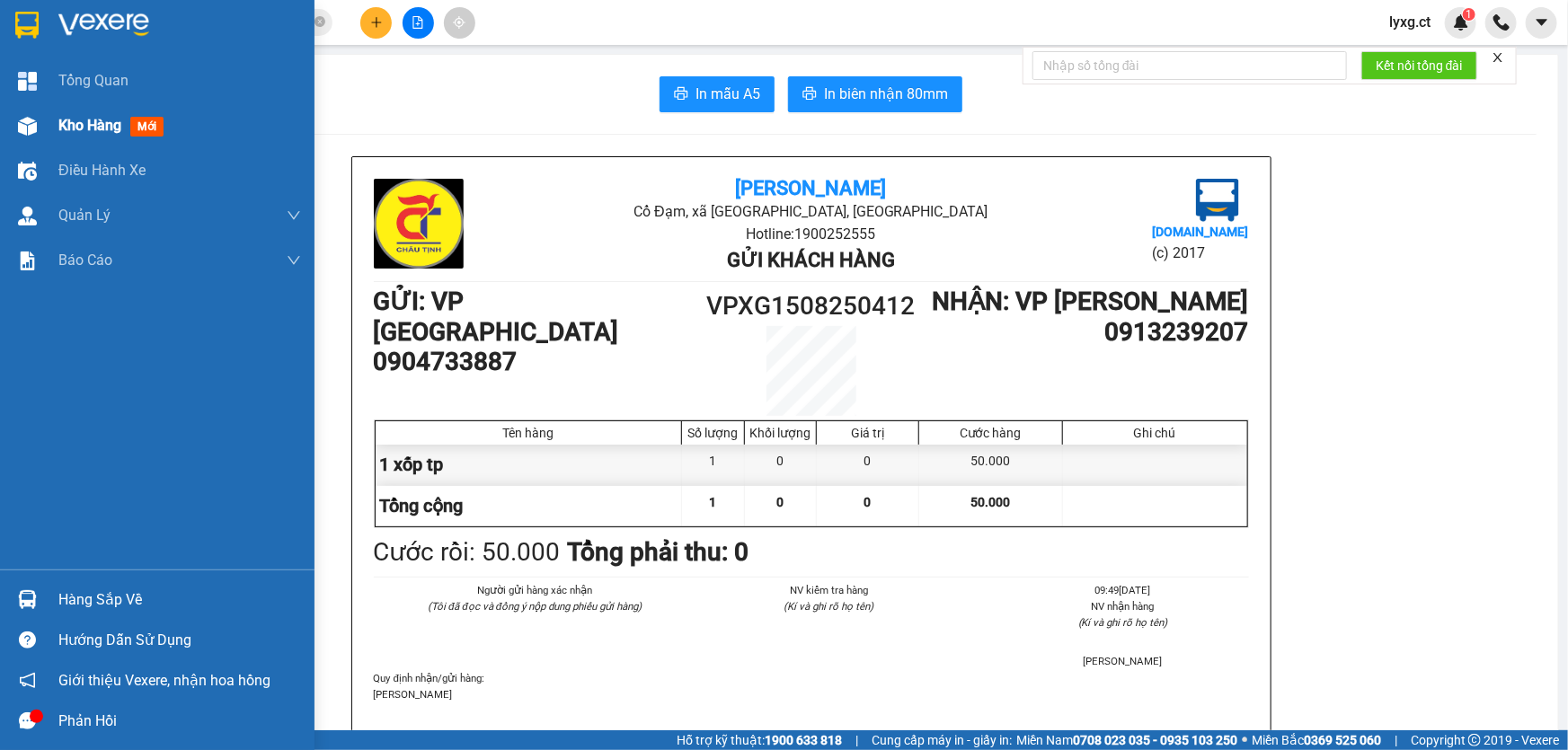
click at [90, 122] on span "Kho hàng" at bounding box center [90, 125] width 63 height 17
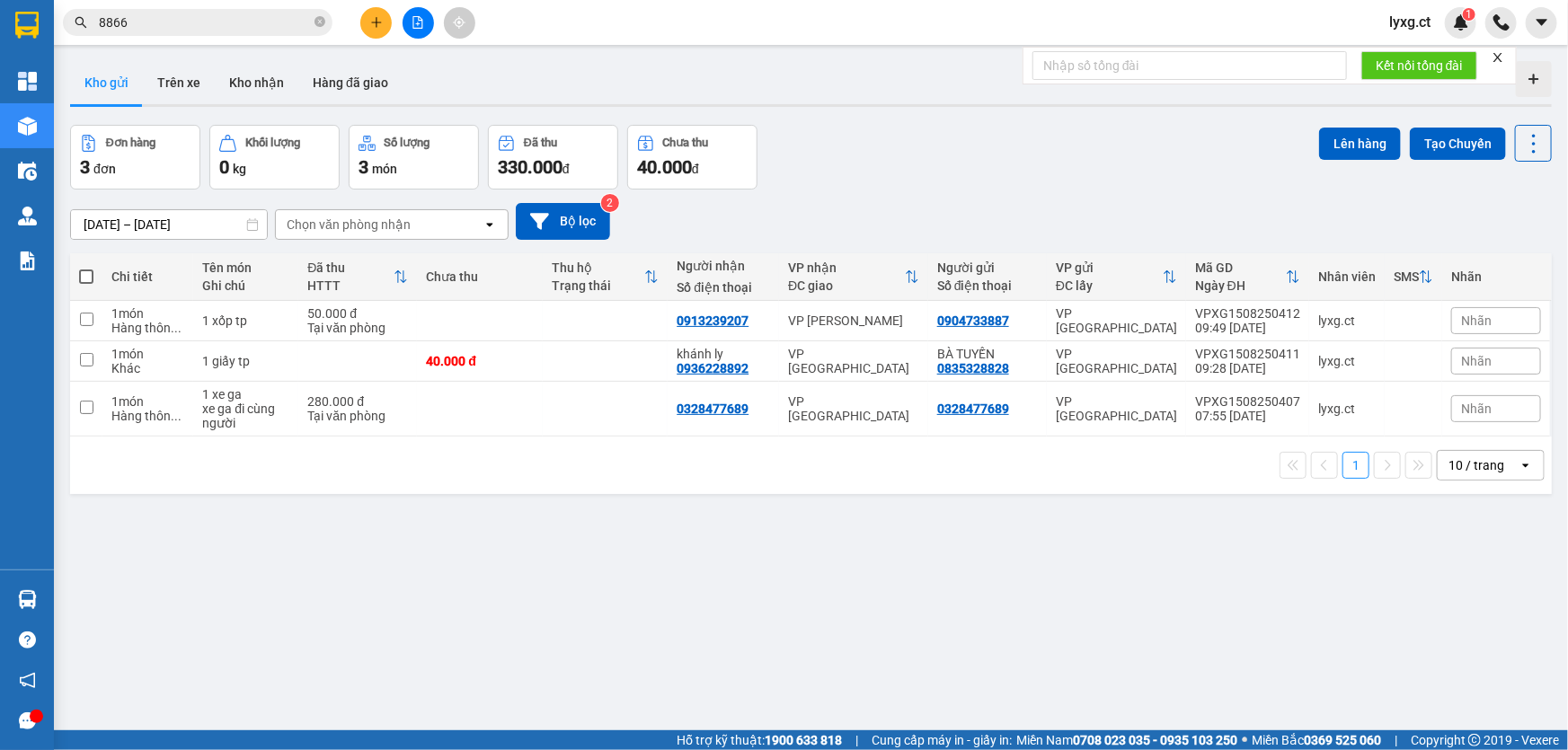
click at [83, 275] on span at bounding box center [86, 276] width 14 height 14
click at [87, 268] on input "checkbox" at bounding box center [87, 268] width 0 height 0
checkbox input "true"
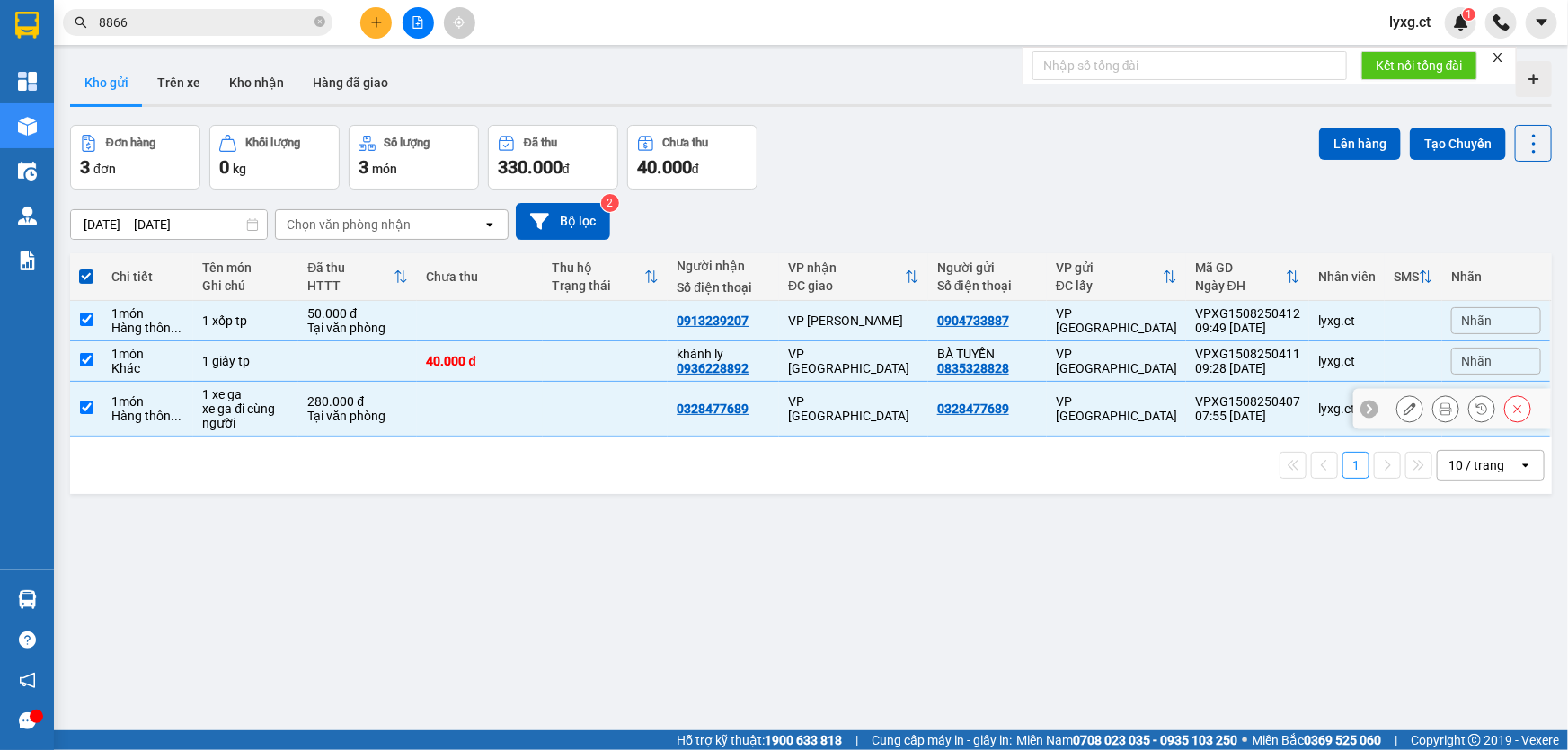
click at [84, 407] on input "checkbox" at bounding box center [87, 407] width 13 height 13
checkbox input "false"
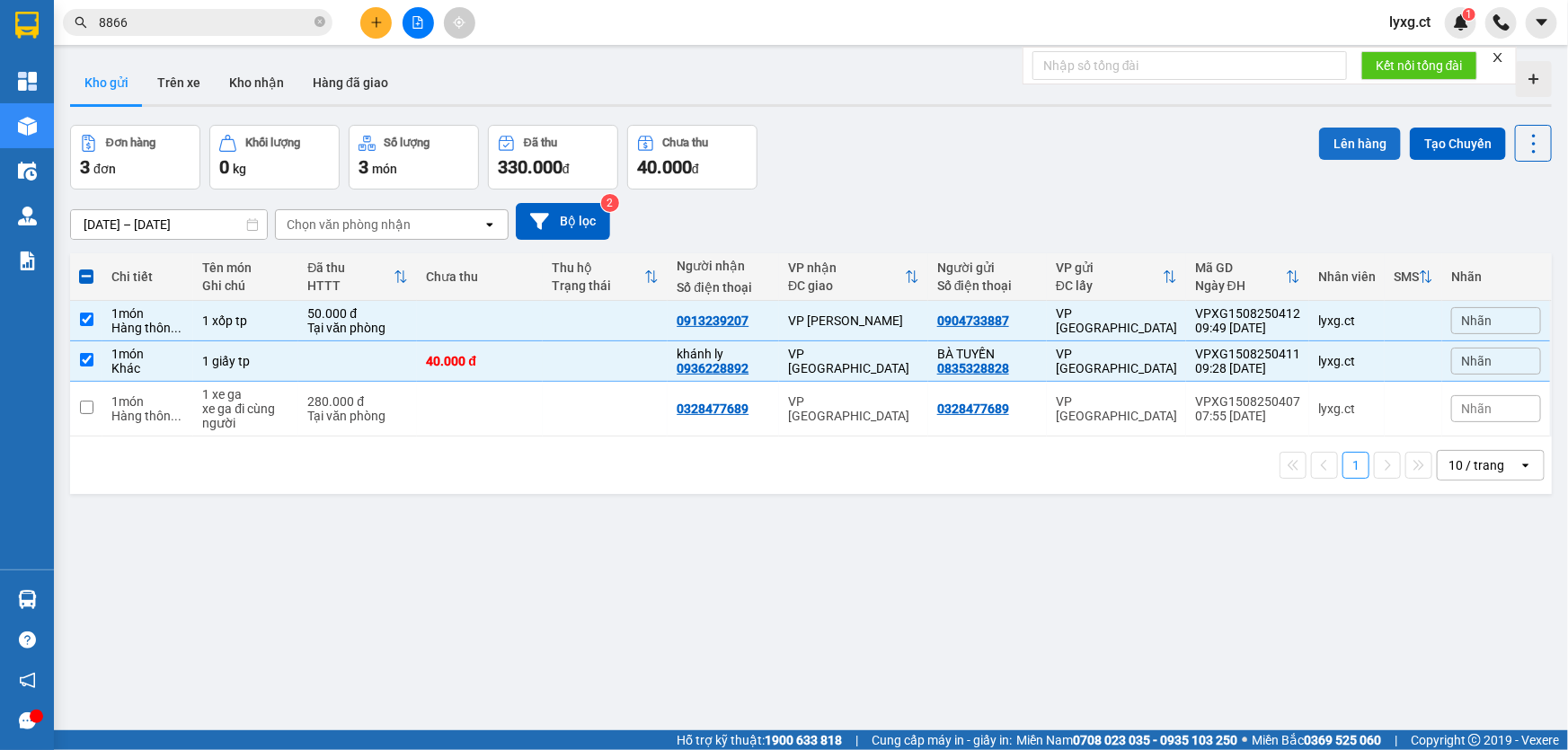
click at [1342, 151] on button "Lên hàng" at bounding box center [1360, 143] width 82 height 32
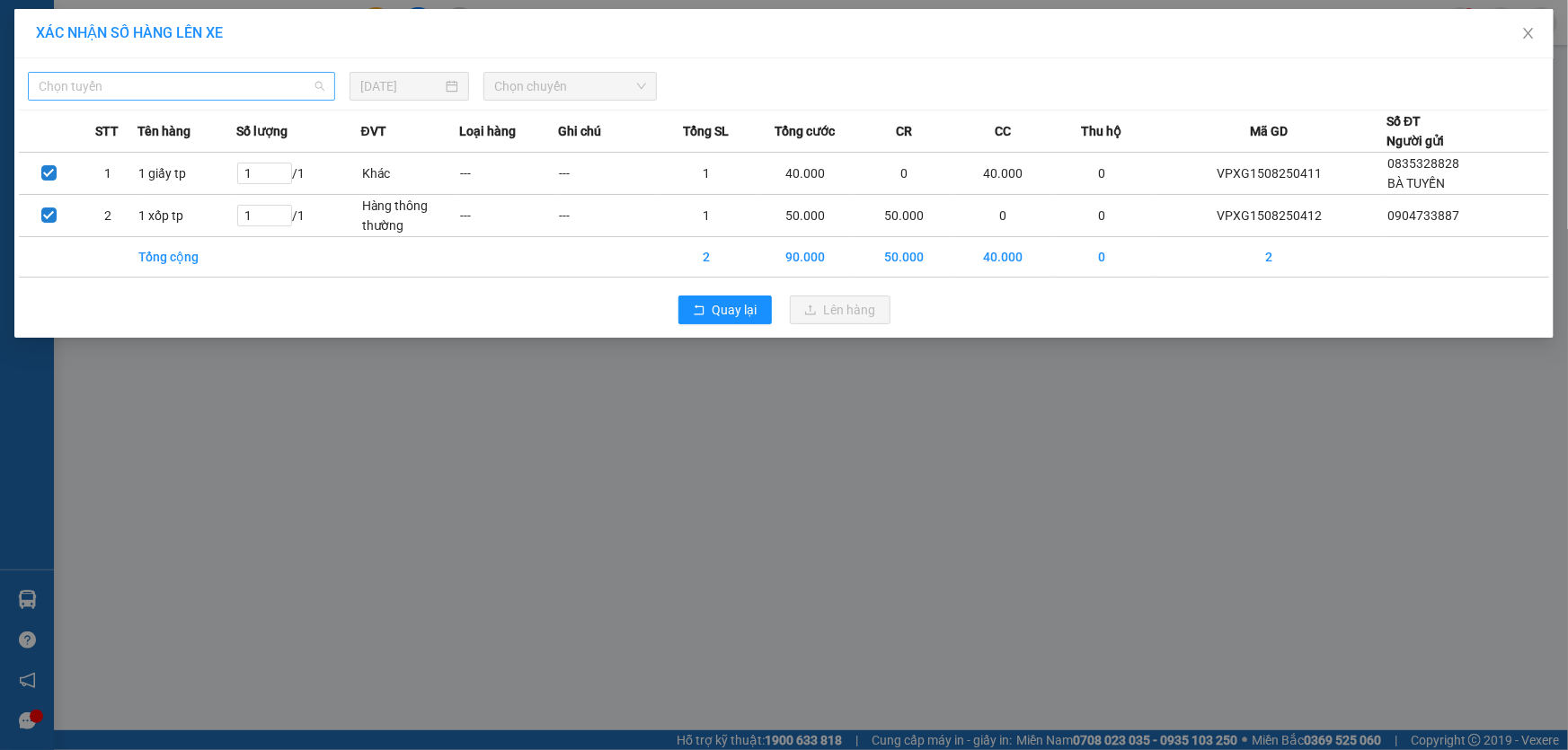
click at [73, 87] on span "Chọn tuyến" at bounding box center [181, 86] width 286 height 27
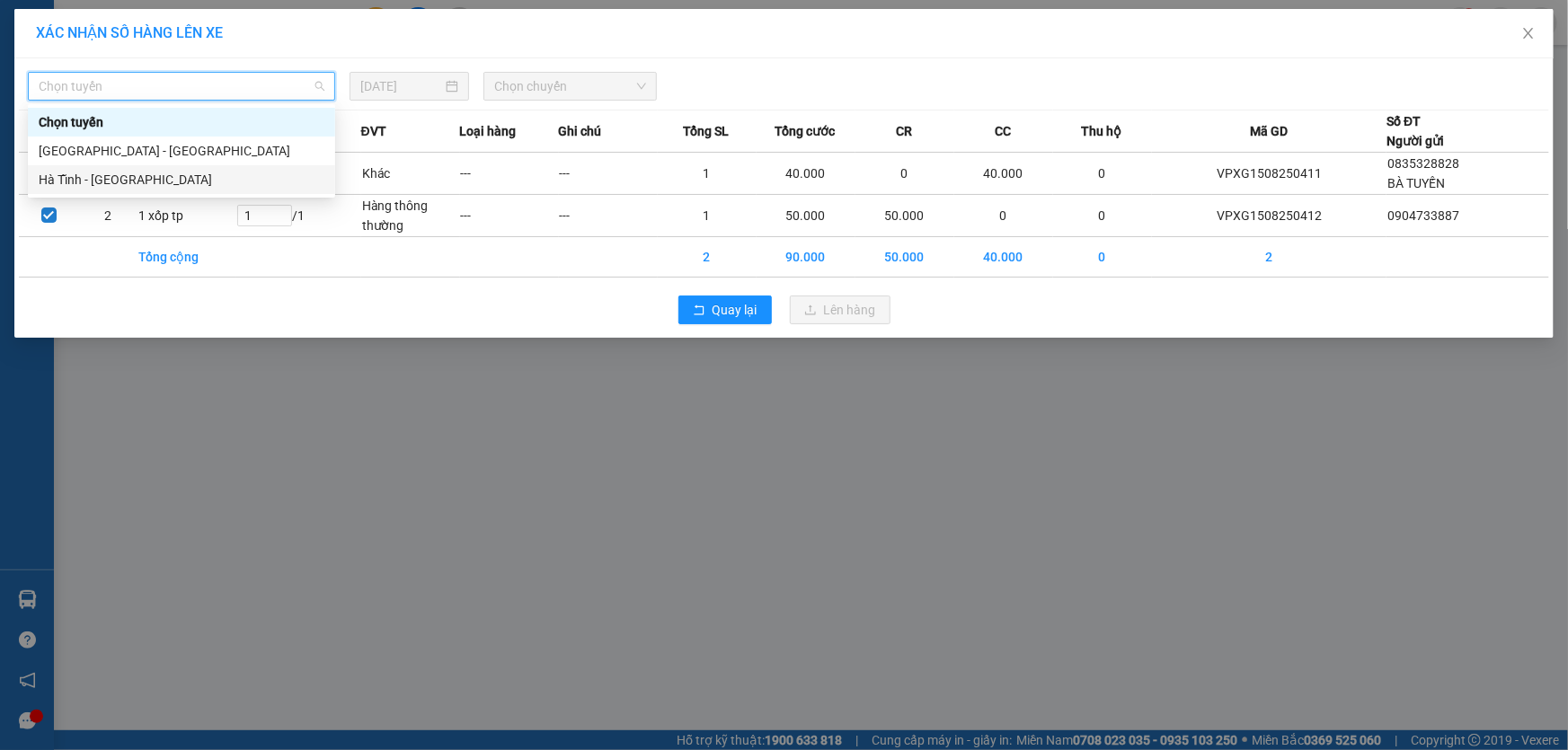
click at [96, 184] on div "Hà Tĩnh - [GEOGRAPHIC_DATA]" at bounding box center [181, 179] width 286 height 20
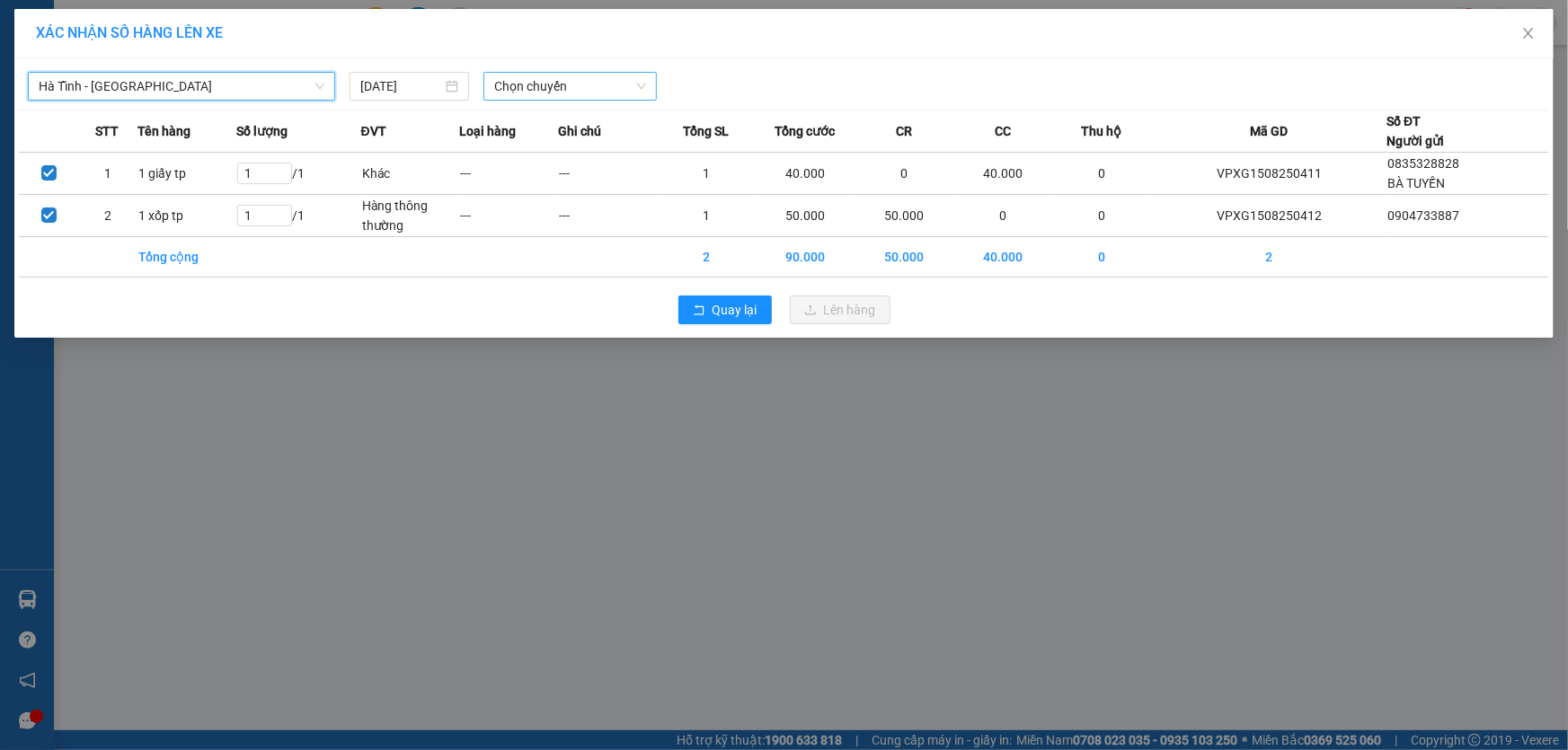
click at [544, 88] on span "Chọn chuyến" at bounding box center [569, 86] width 152 height 27
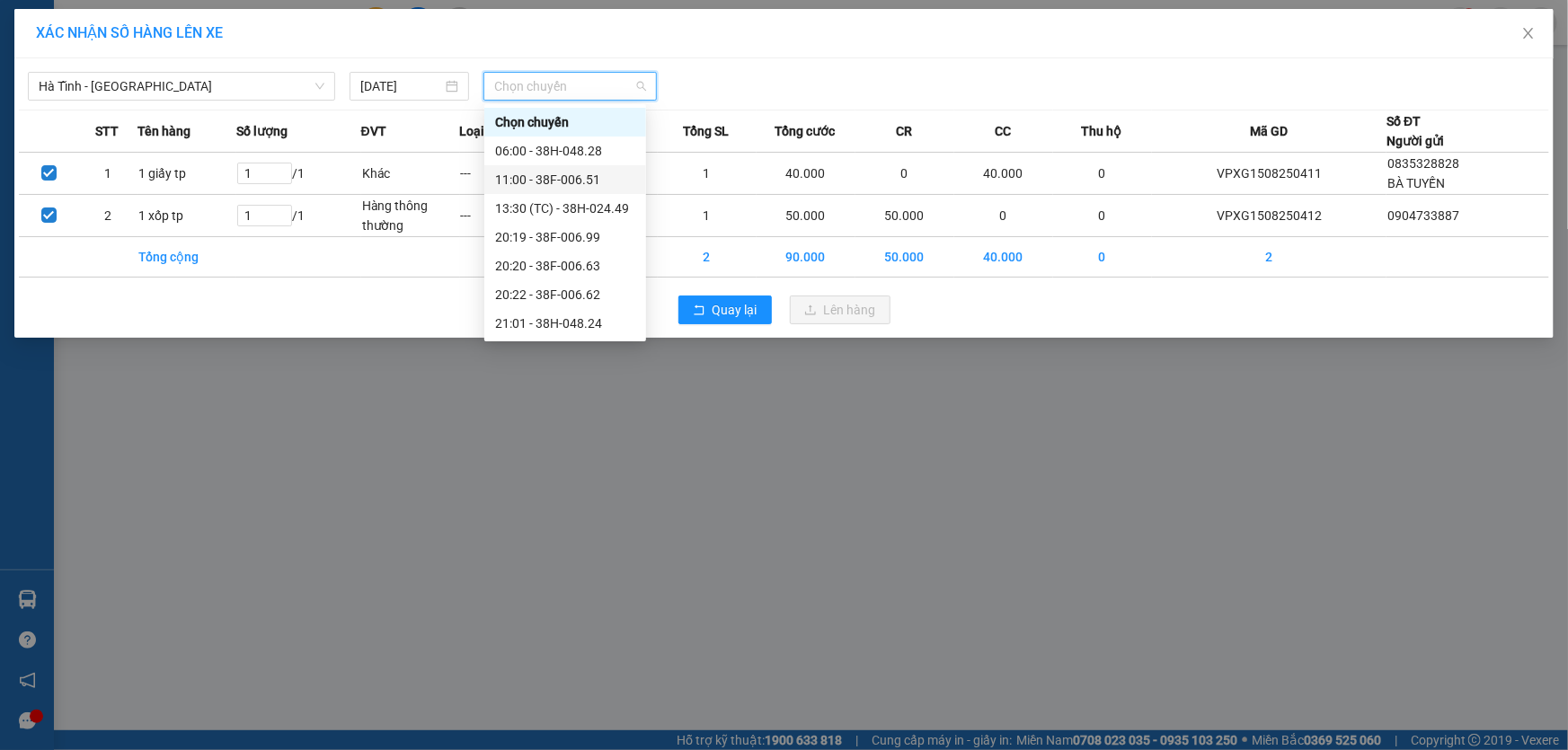
click at [583, 176] on div "11:00 - 38F-006.51" at bounding box center [564, 179] width 140 height 20
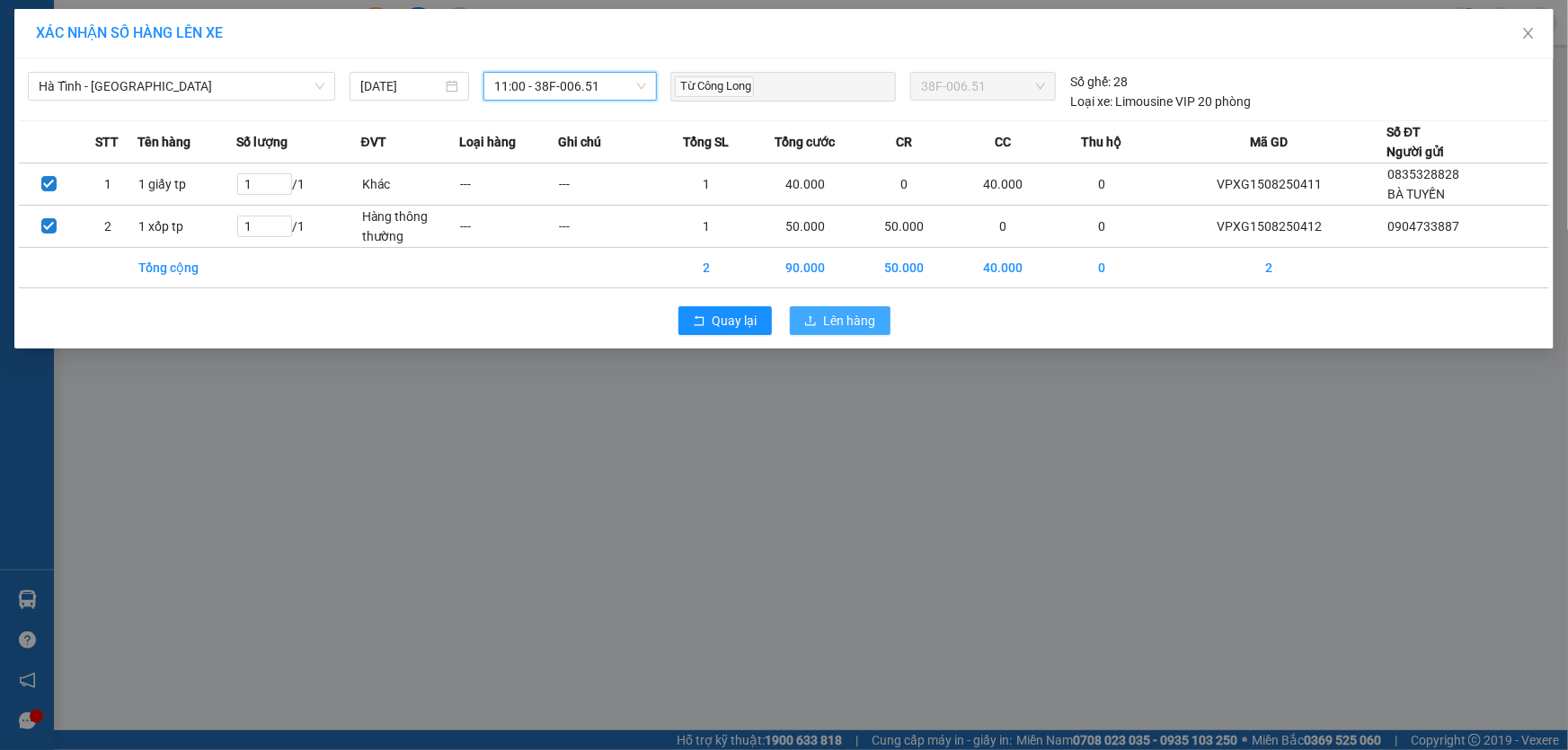
click at [828, 318] on span "Lên hàng" at bounding box center [849, 320] width 52 height 20
